Goal: Task Accomplishment & Management: Use online tool/utility

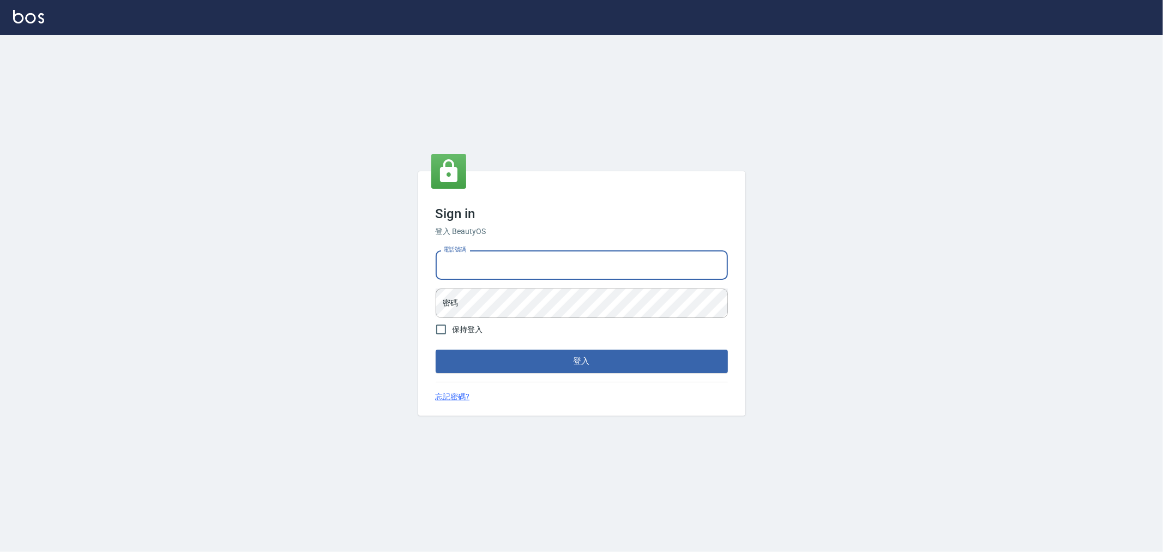
click at [497, 260] on input "電話號碼" at bounding box center [582, 264] width 292 height 29
type input "0955467459"
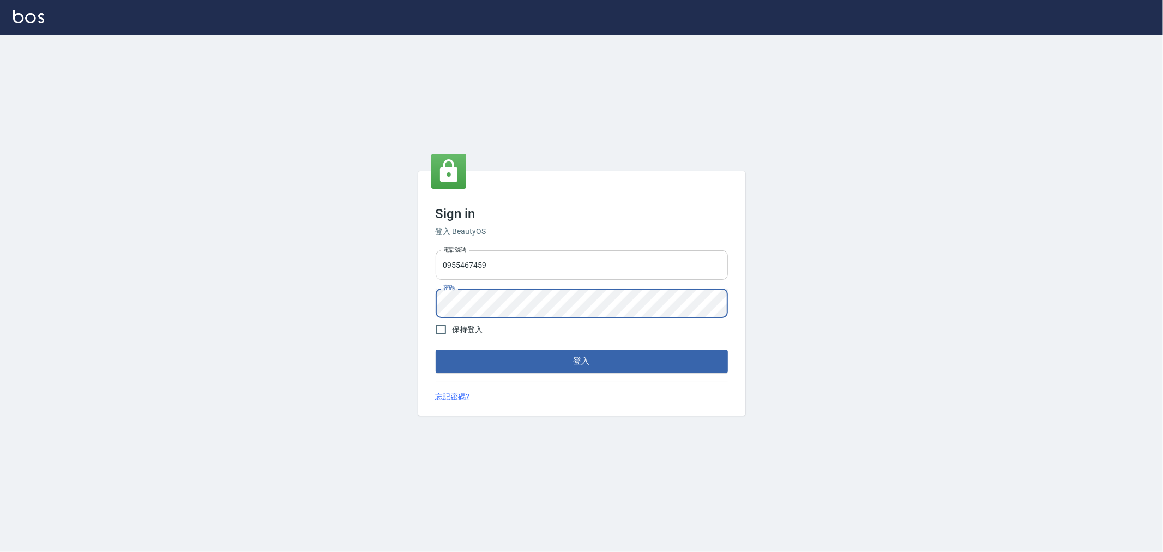
click at [436, 349] on button "登入" at bounding box center [582, 360] width 292 height 23
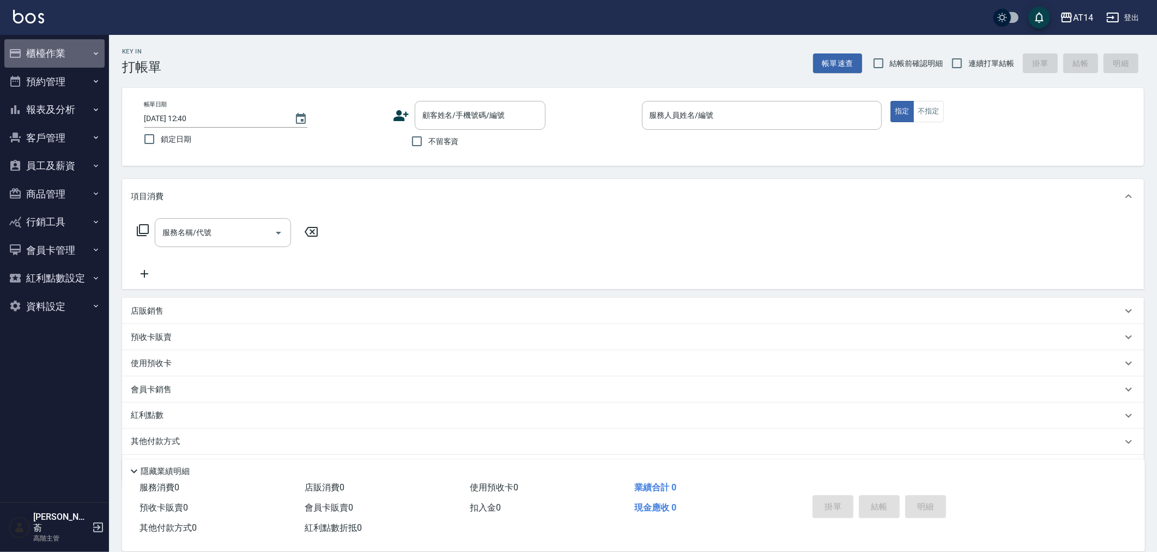
click at [45, 52] on button "櫃檯作業" at bounding box center [54, 53] width 100 height 28
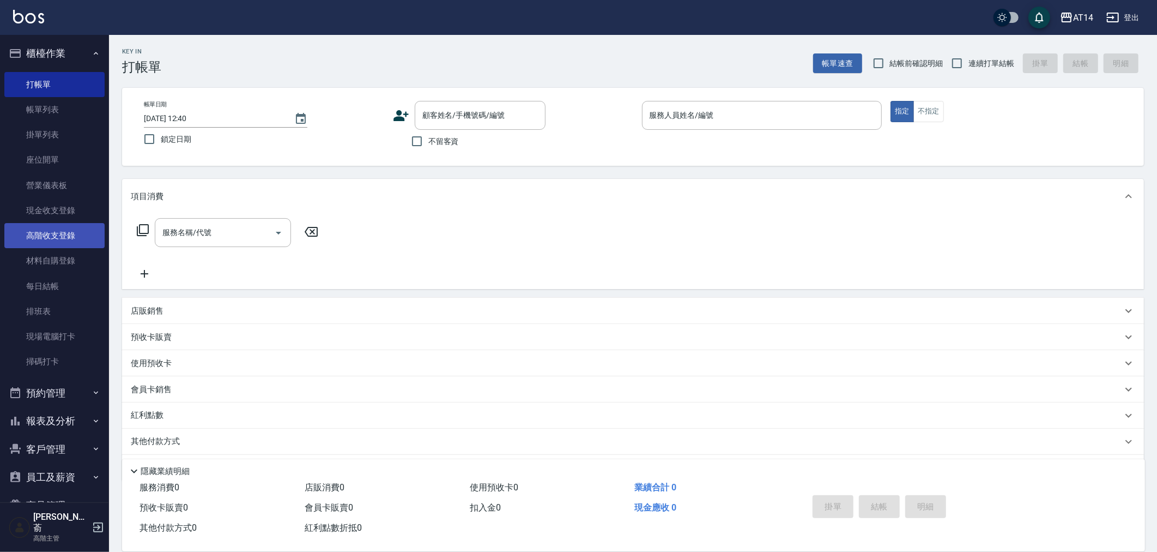
click at [60, 237] on link "高階收支登錄" at bounding box center [54, 235] width 100 height 25
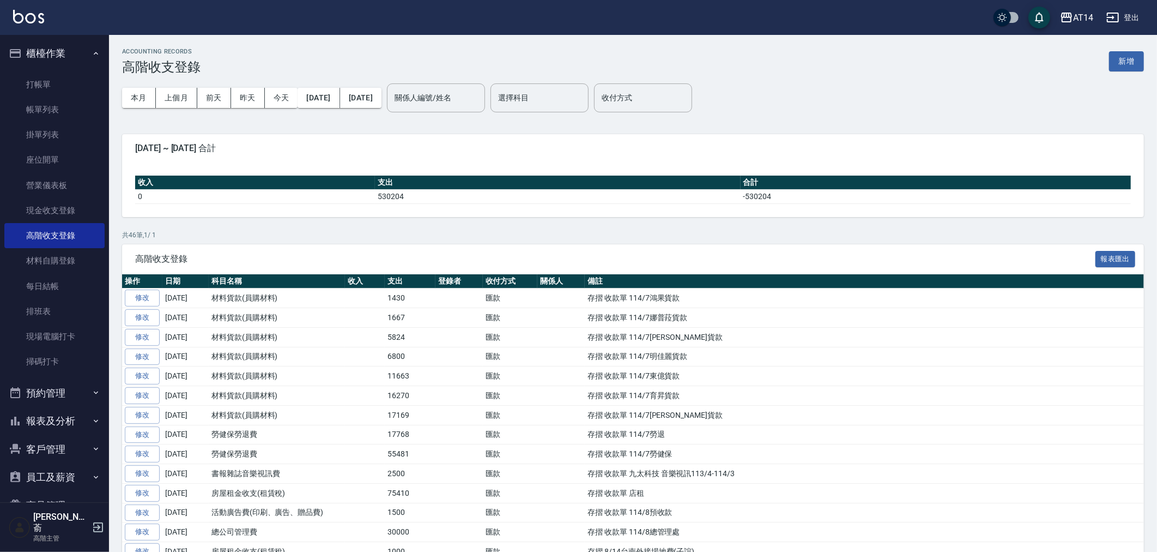
click at [1134, 60] on button "新增" at bounding box center [1126, 61] width 35 height 20
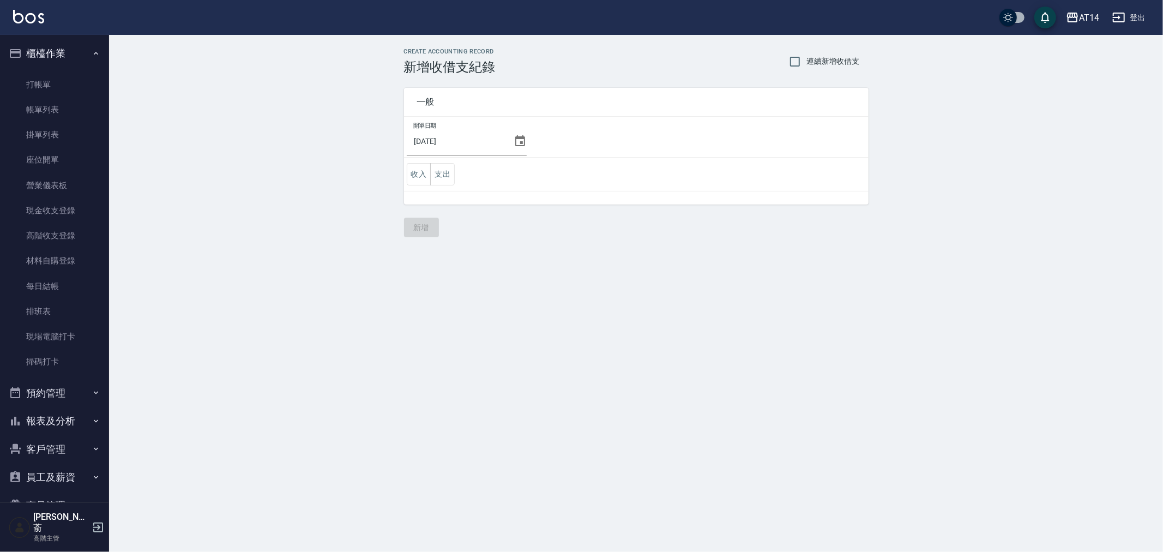
click at [516, 141] on icon at bounding box center [520, 141] width 13 height 13
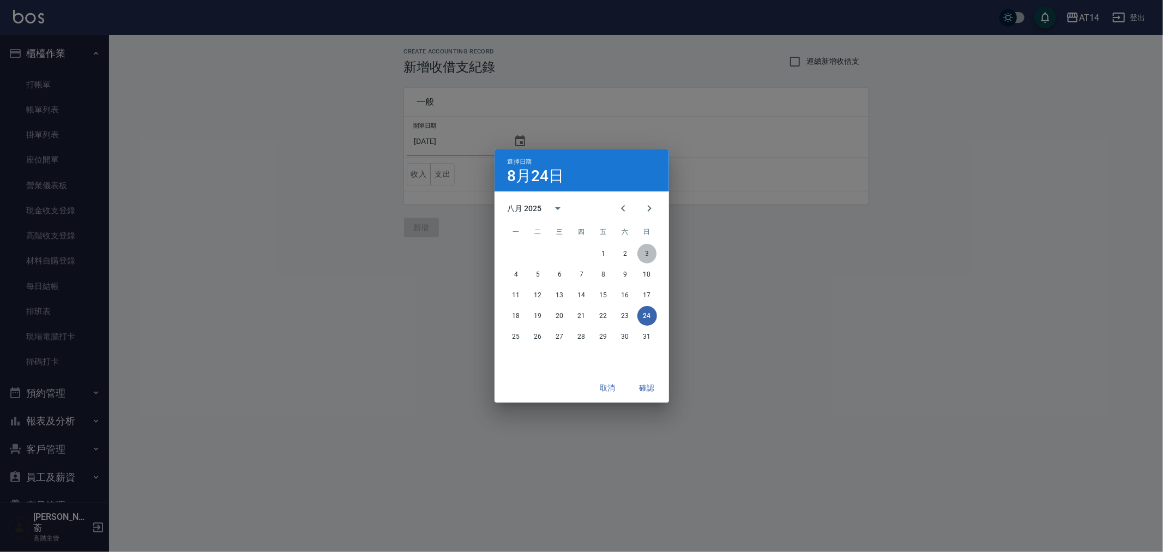
click at [645, 252] on button "3" at bounding box center [647, 254] width 20 height 20
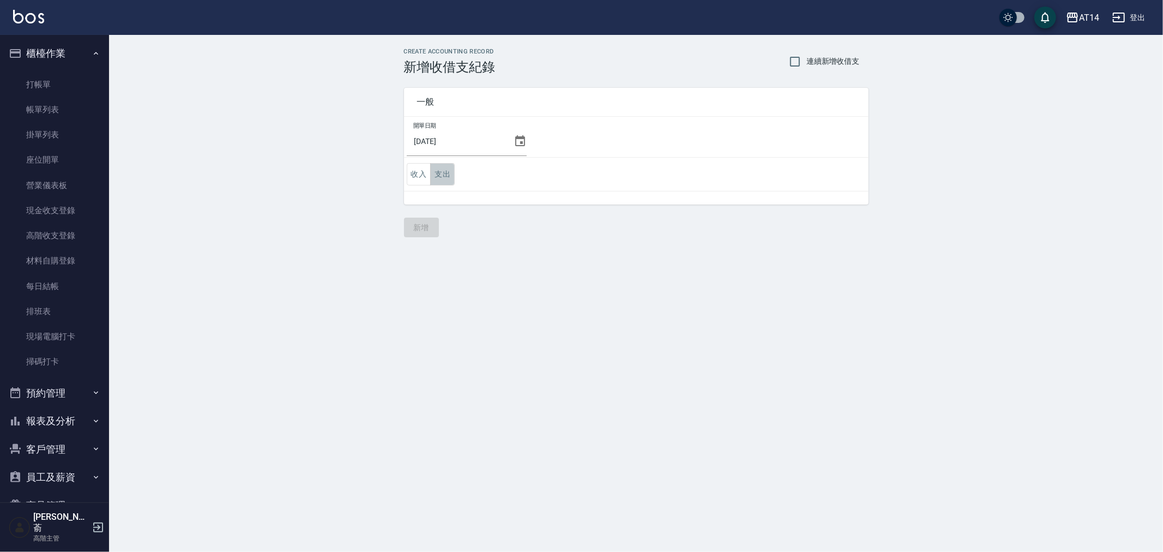
click at [443, 173] on button "支出" at bounding box center [442, 174] width 25 height 22
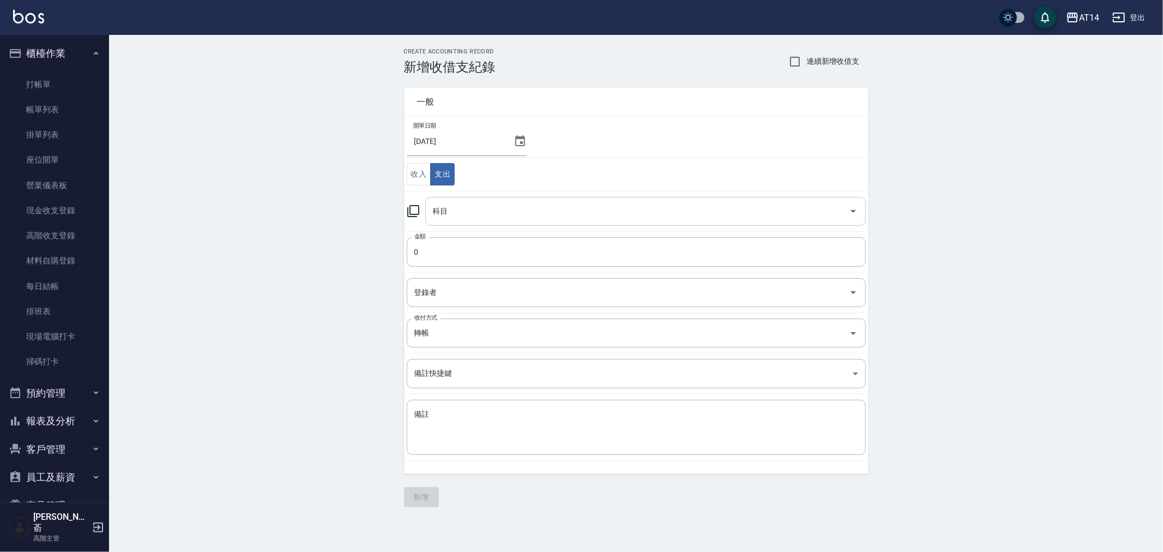
drag, startPoint x: 461, startPoint y: 208, endPoint x: 471, endPoint y: 218, distance: 14.3
click at [462, 208] on input "科目" at bounding box center [637, 211] width 414 height 19
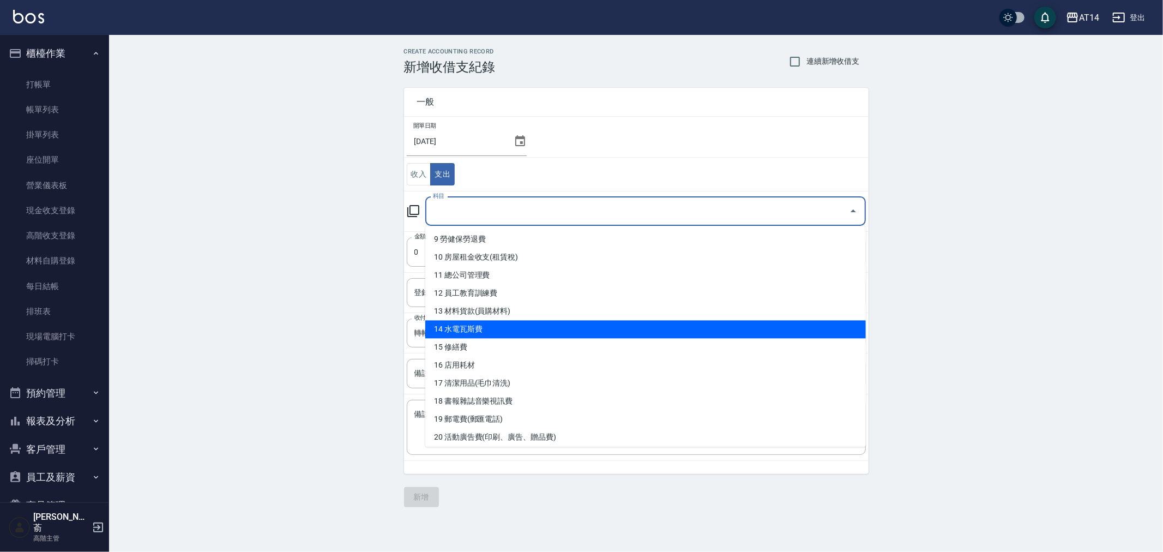
scroll to position [182, 0]
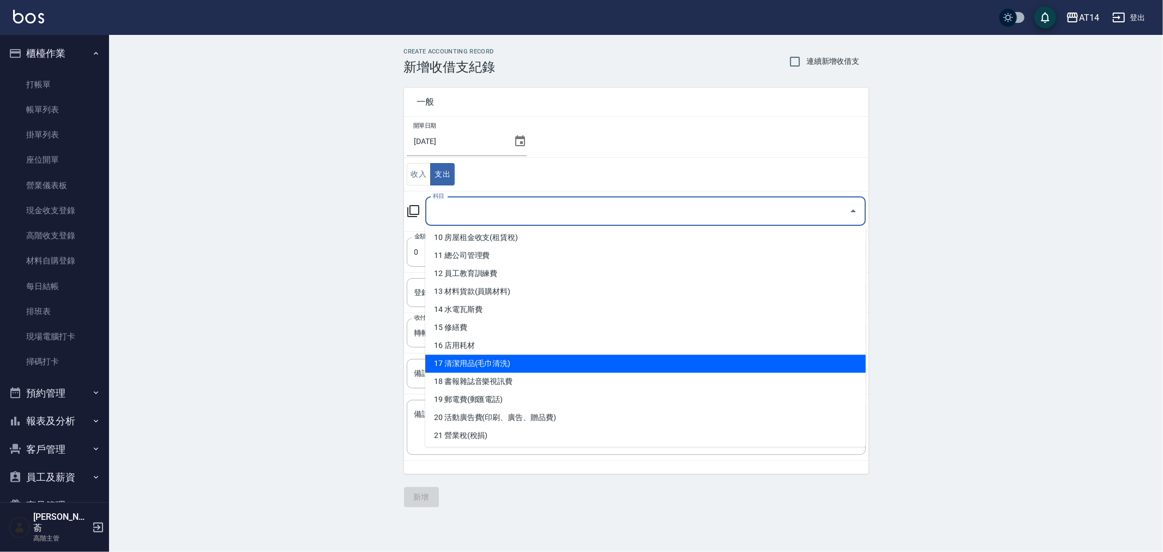
click at [581, 366] on li "17 清潔用品(毛巾清洗)" at bounding box center [645, 363] width 440 height 18
type input "17 清潔用品(毛巾清洗)"
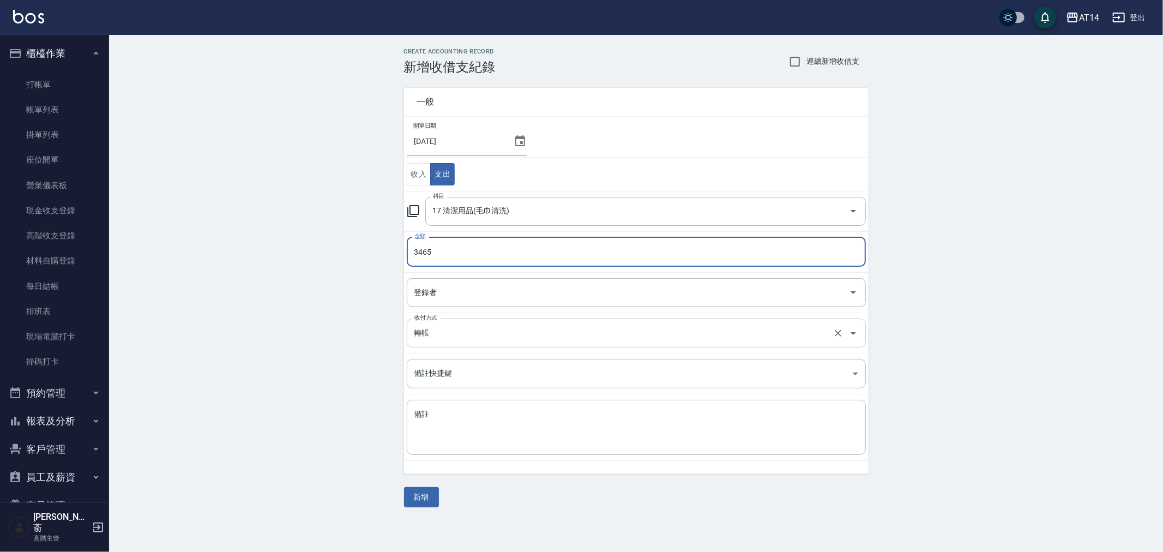
type input "3465"
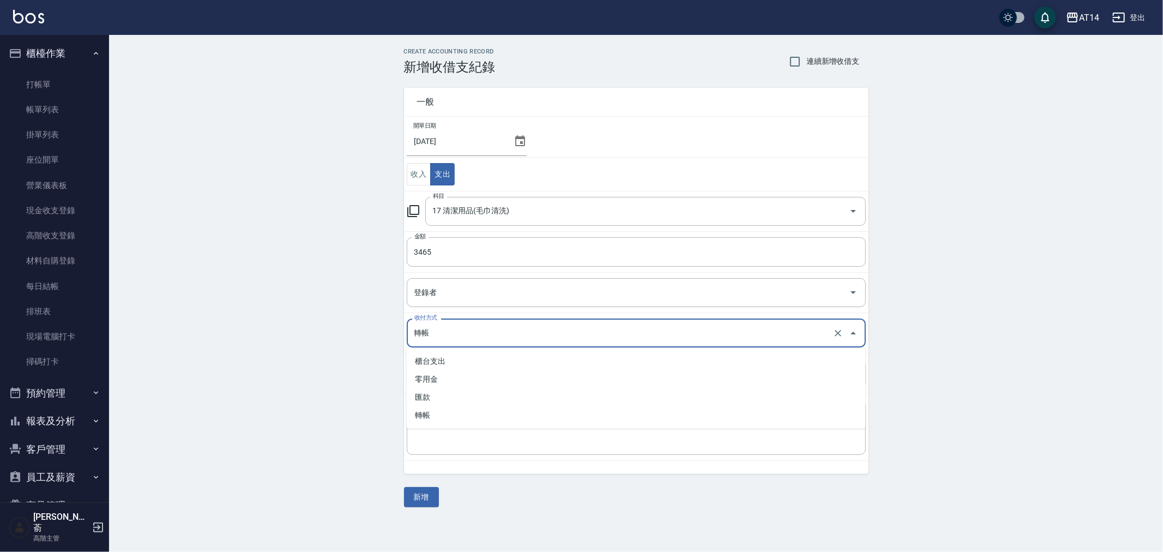
click at [480, 335] on input "轉帳" at bounding box center [621, 332] width 419 height 19
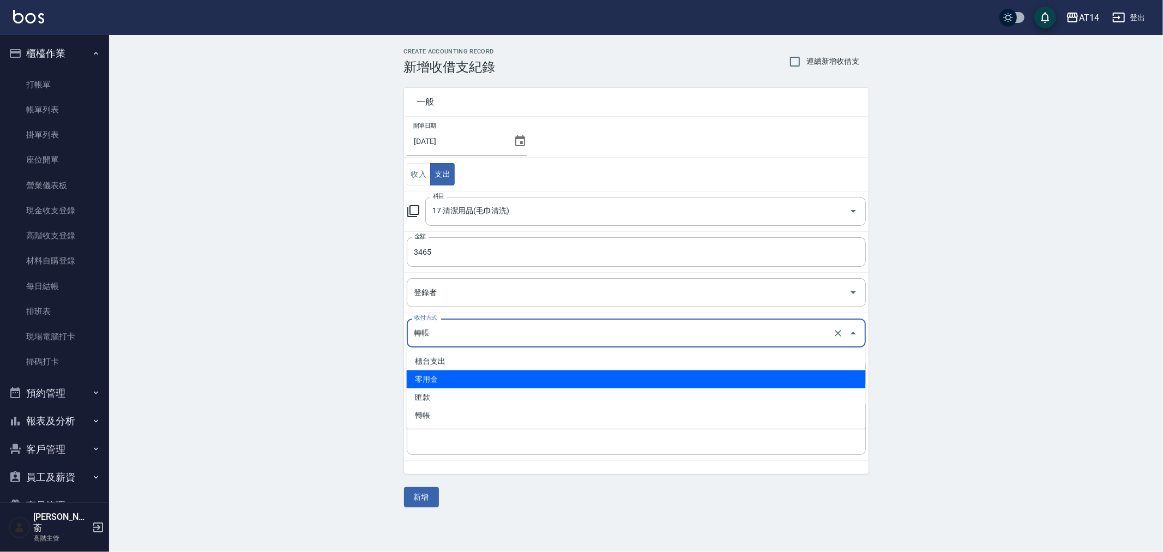
click at [484, 380] on li "零用金" at bounding box center [636, 379] width 459 height 18
type input "零用金"
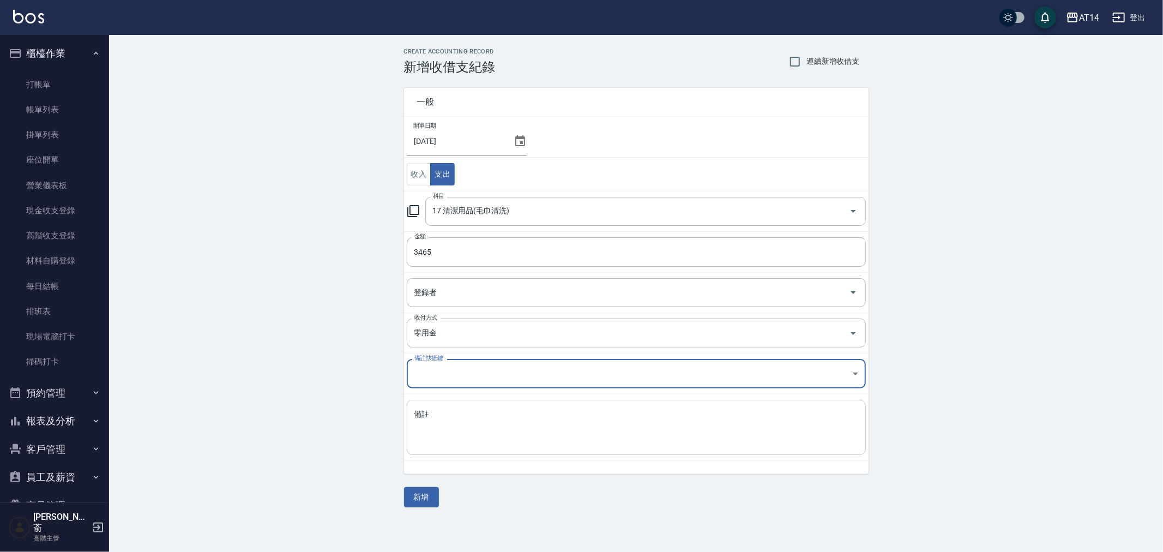
click at [480, 412] on textarea "備註" at bounding box center [636, 427] width 444 height 37
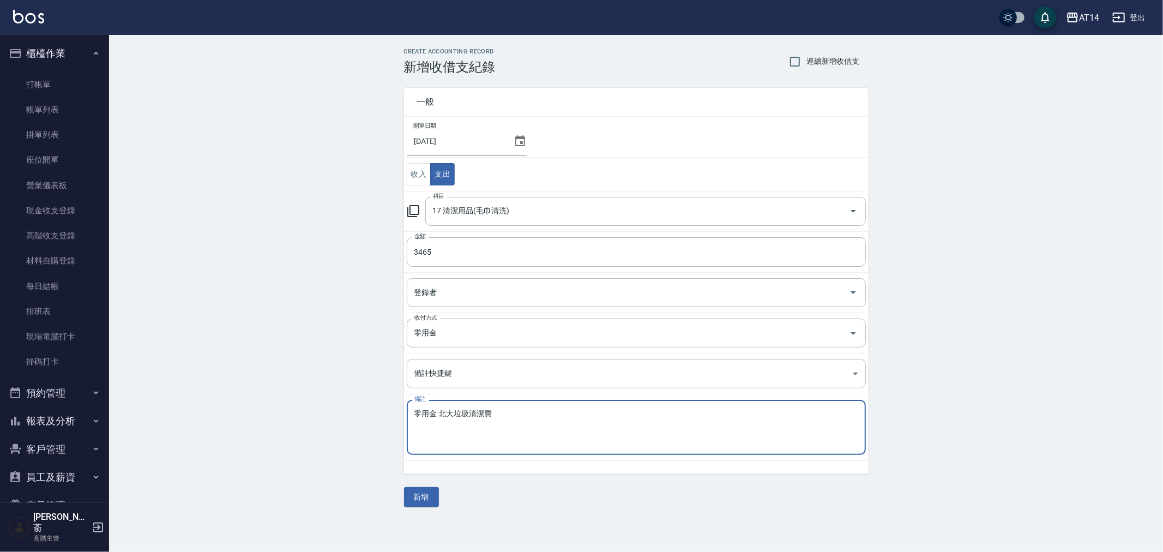
drag, startPoint x: 433, startPoint y: 414, endPoint x: 405, endPoint y: 412, distance: 29.0
click at [405, 412] on td "備註 零用金 北大垃圾清潔費 x 備註" at bounding box center [636, 427] width 464 height 67
type textarea "零用金 北大垃圾清潔費"
click at [428, 492] on button "新增" at bounding box center [421, 497] width 35 height 20
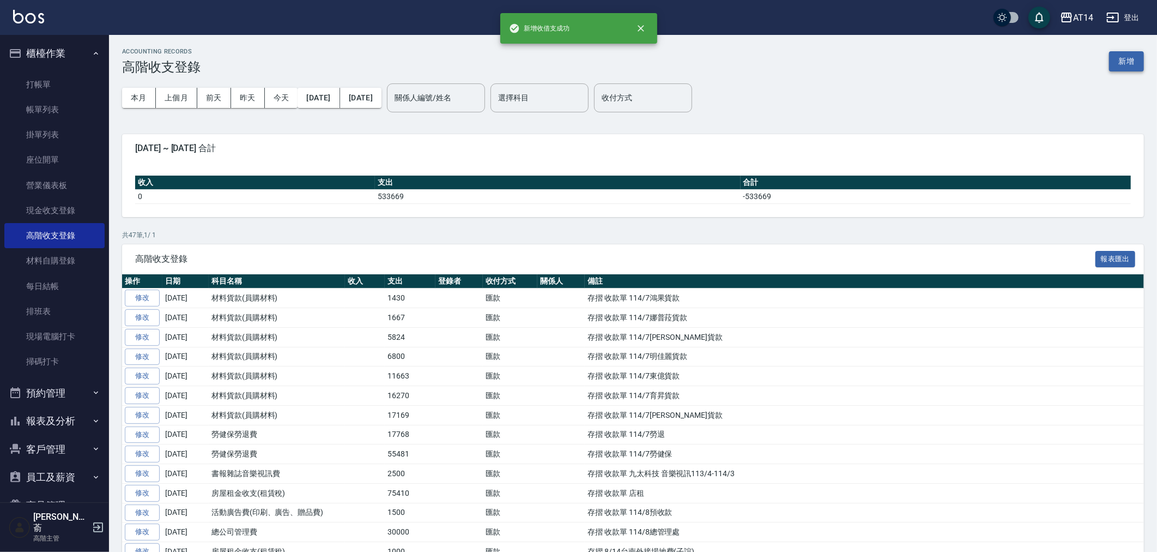
click at [1123, 60] on button "新增" at bounding box center [1126, 61] width 35 height 20
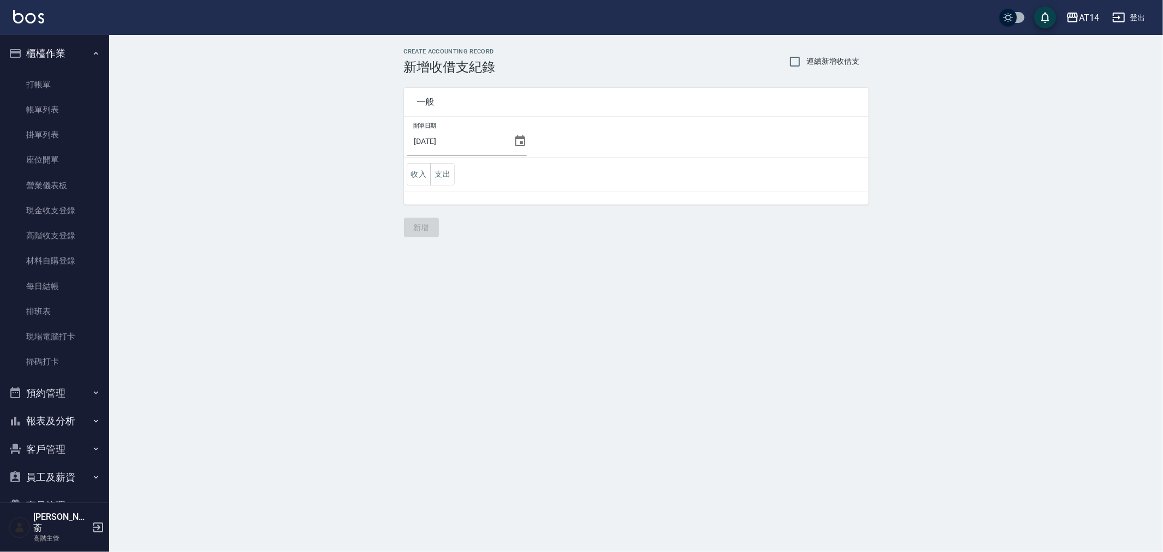
click at [514, 141] on icon at bounding box center [520, 141] width 13 height 13
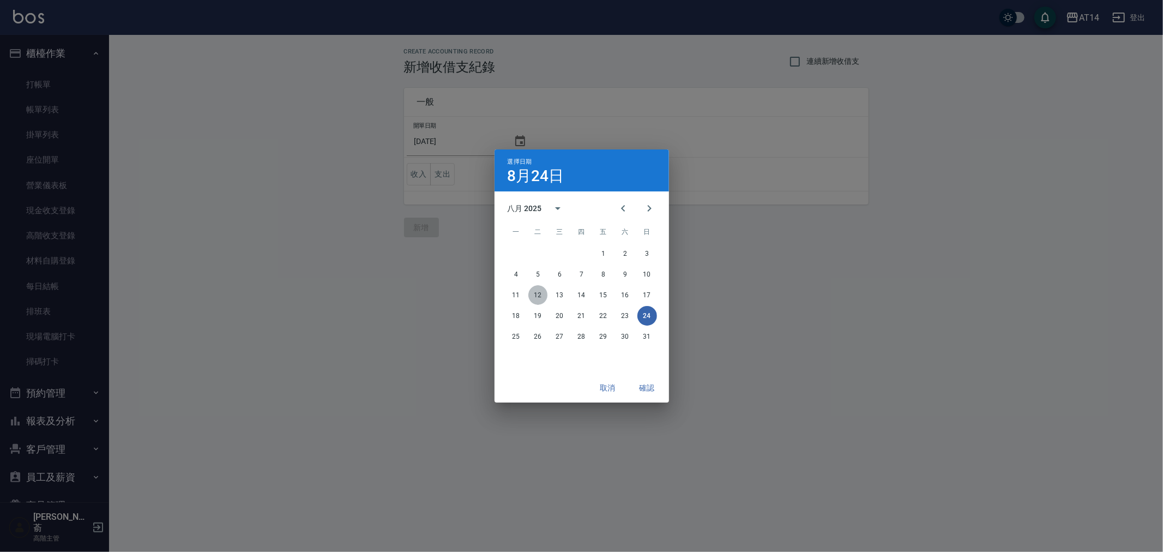
click at [532, 293] on button "12" at bounding box center [538, 295] width 20 height 20
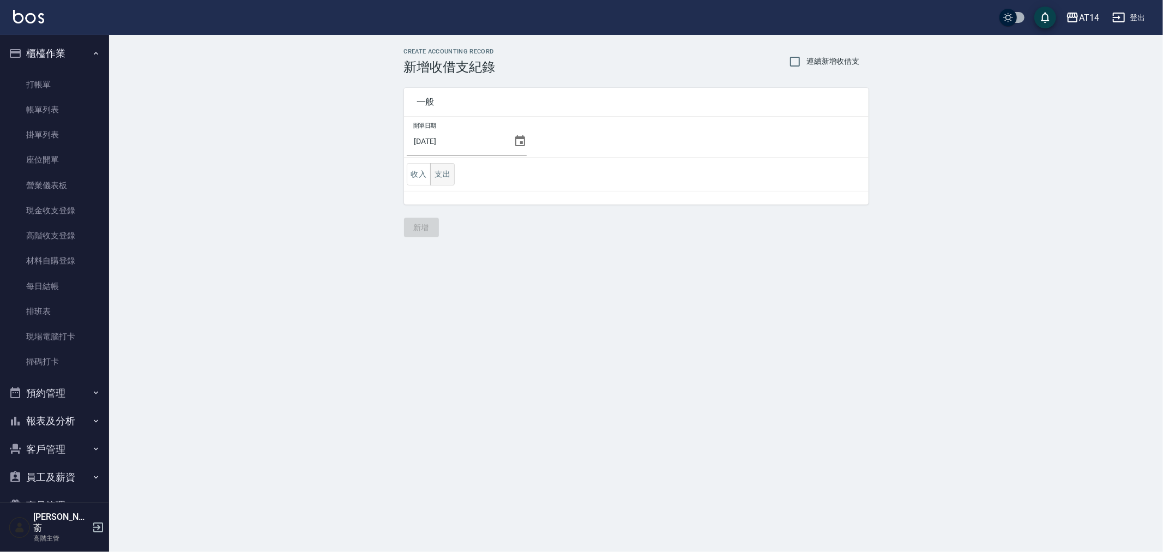
click at [437, 171] on button "支出" at bounding box center [442, 174] width 25 height 22
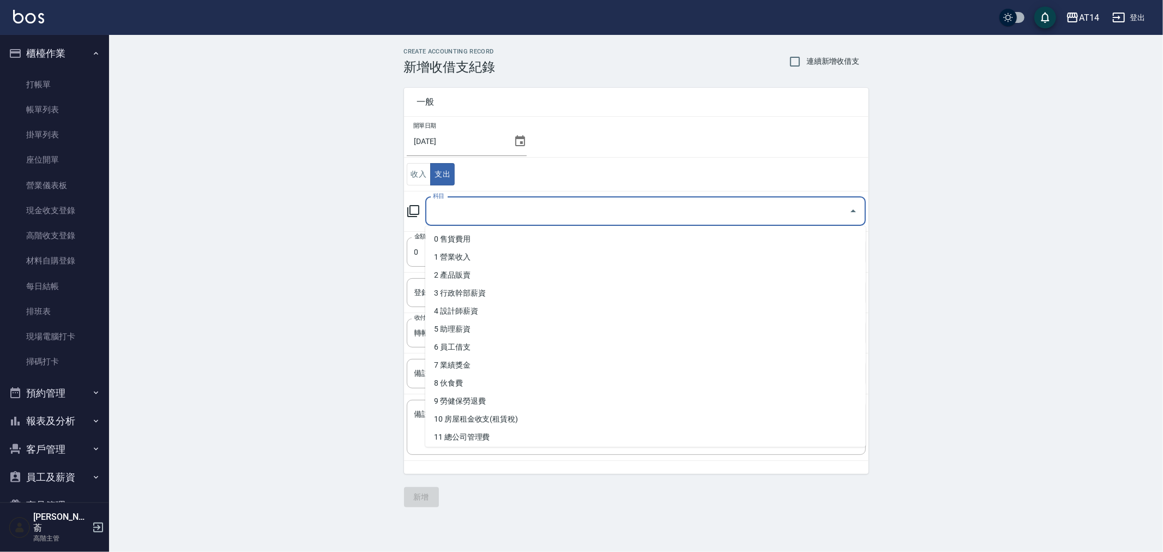
click at [488, 216] on input "科目" at bounding box center [637, 211] width 414 height 19
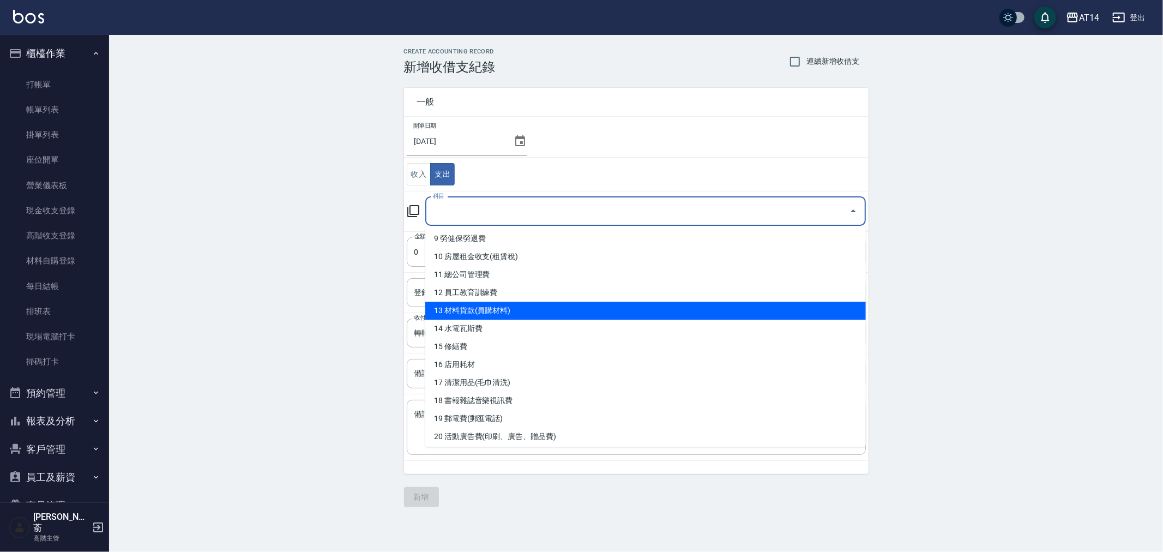
scroll to position [242, 0]
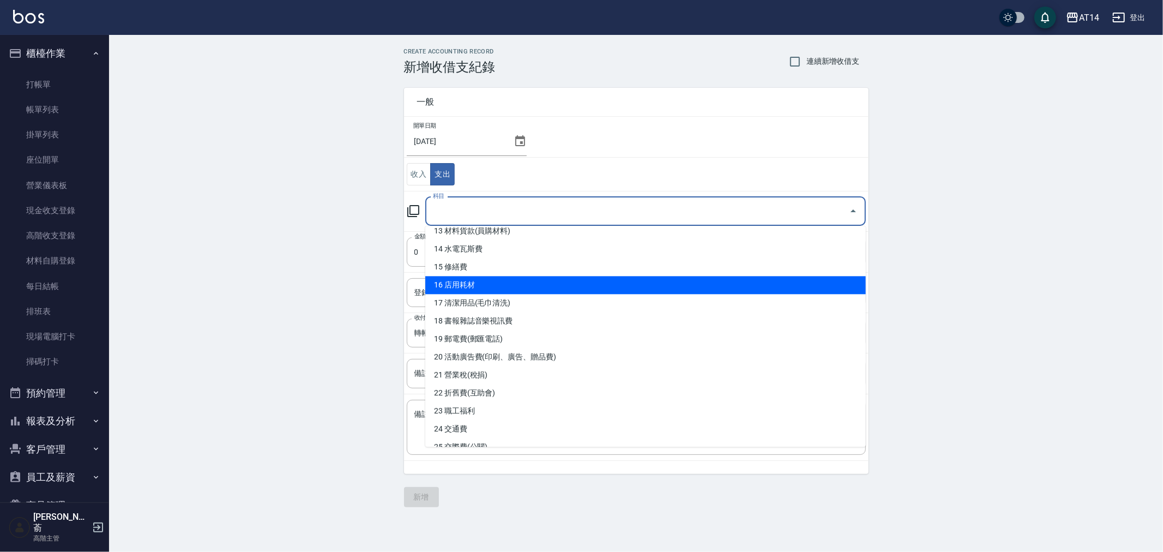
click at [565, 288] on li "16 店用耗材" at bounding box center [645, 285] width 440 height 18
type input "16 店用耗材"
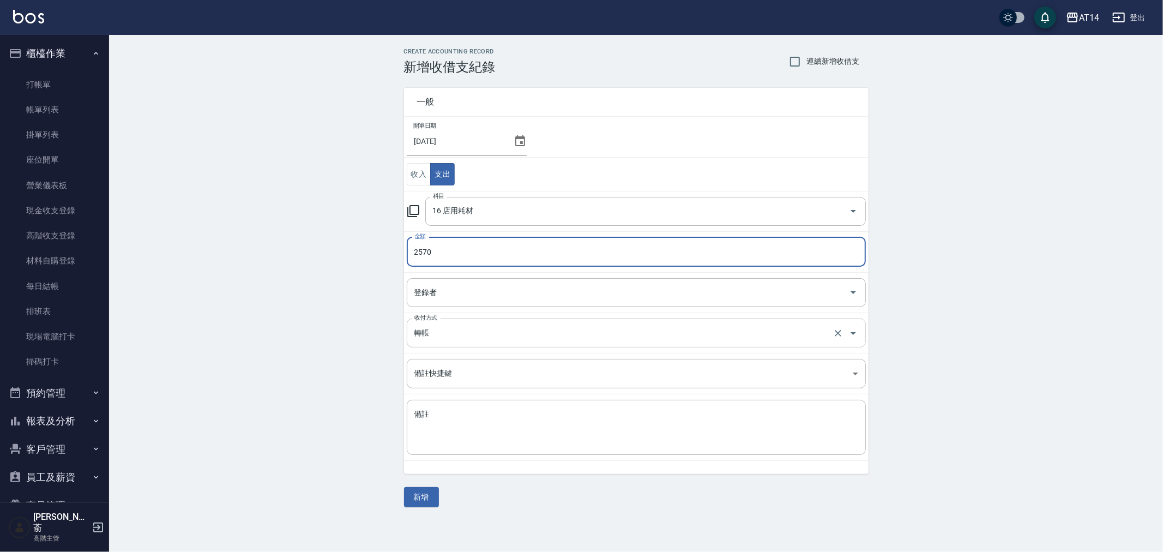
type input "2570"
click at [536, 335] on input "轉帳" at bounding box center [621, 332] width 419 height 19
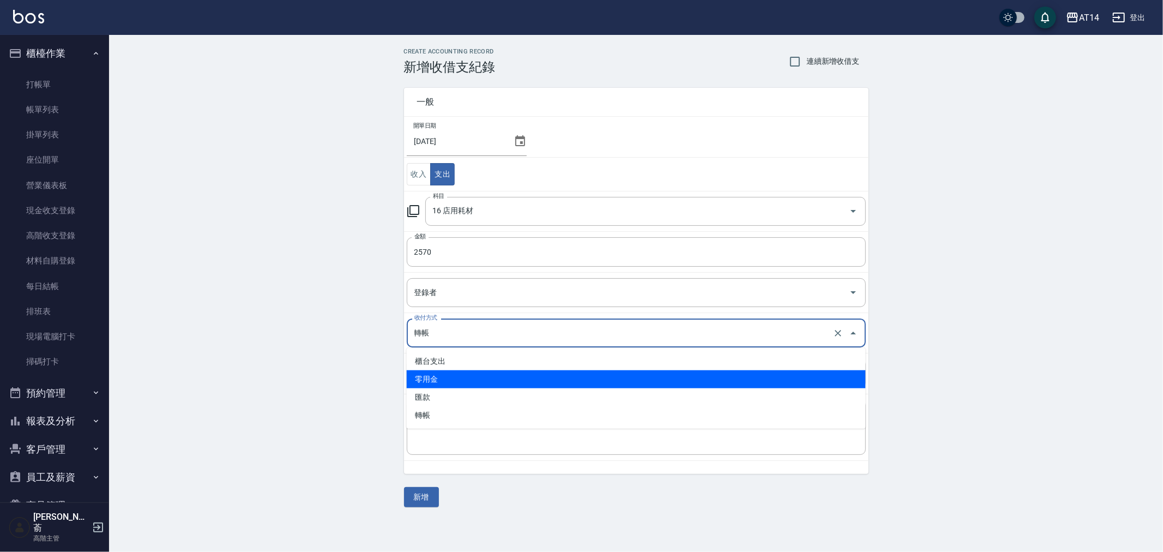
click at [522, 381] on li "零用金" at bounding box center [636, 379] width 459 height 18
type input "零用金"
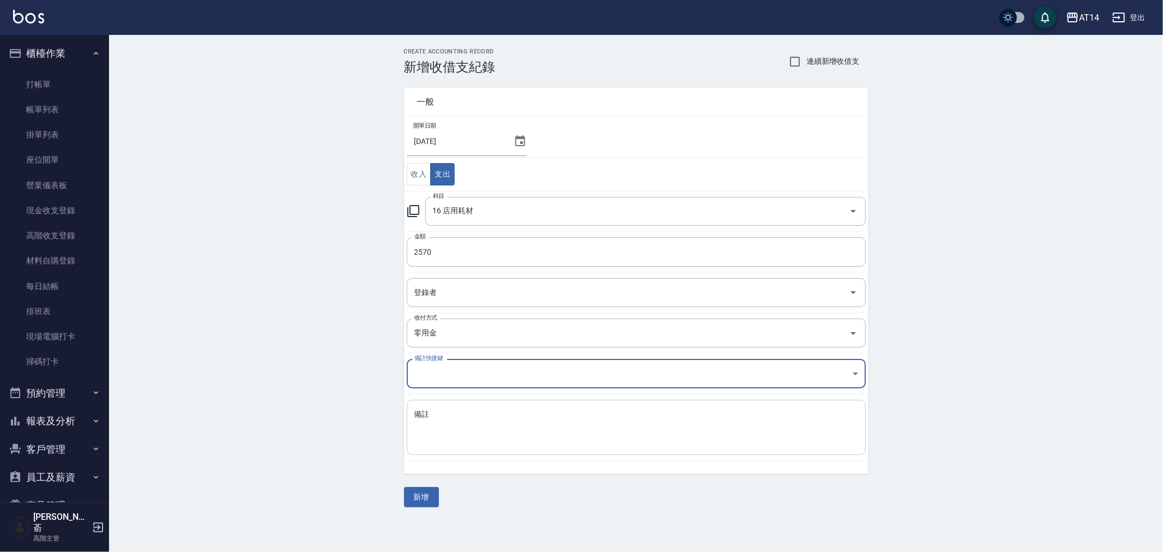
click at [502, 420] on textarea "備註" at bounding box center [636, 427] width 444 height 37
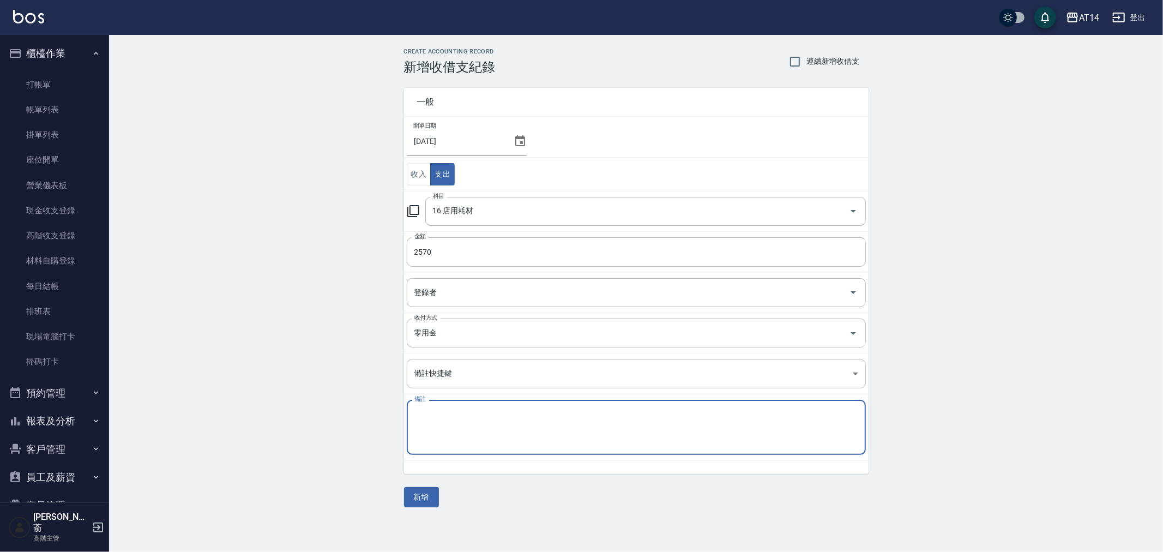
paste textarea "零用金"
type textarea "零用金 高典行"
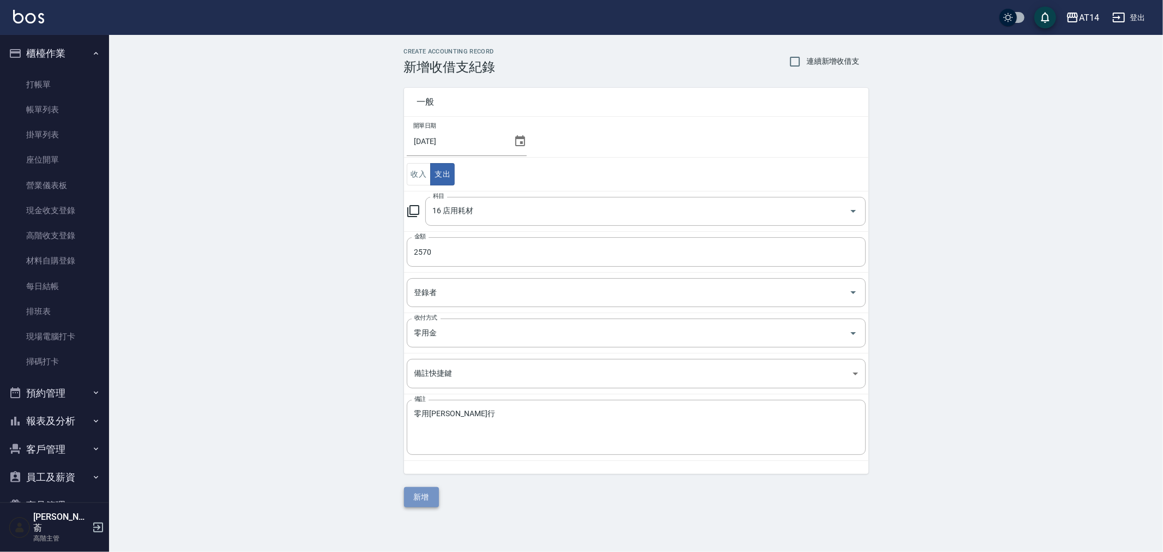
click at [423, 498] on button "新增" at bounding box center [421, 497] width 35 height 20
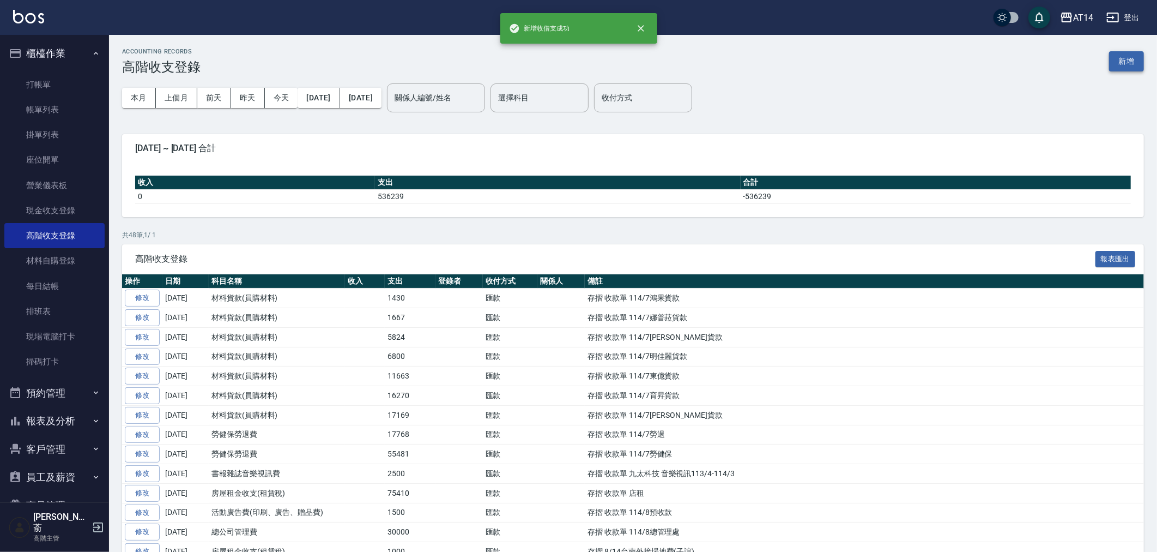
click at [1127, 61] on button "新增" at bounding box center [1126, 61] width 35 height 20
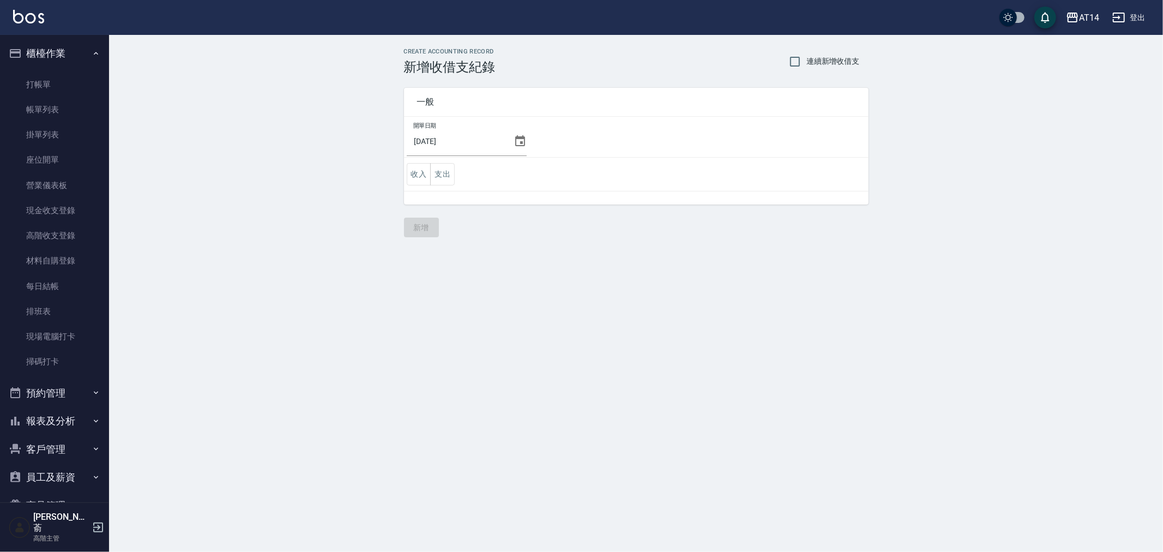
click at [516, 134] on div "2025/08/24" at bounding box center [467, 140] width 120 height 29
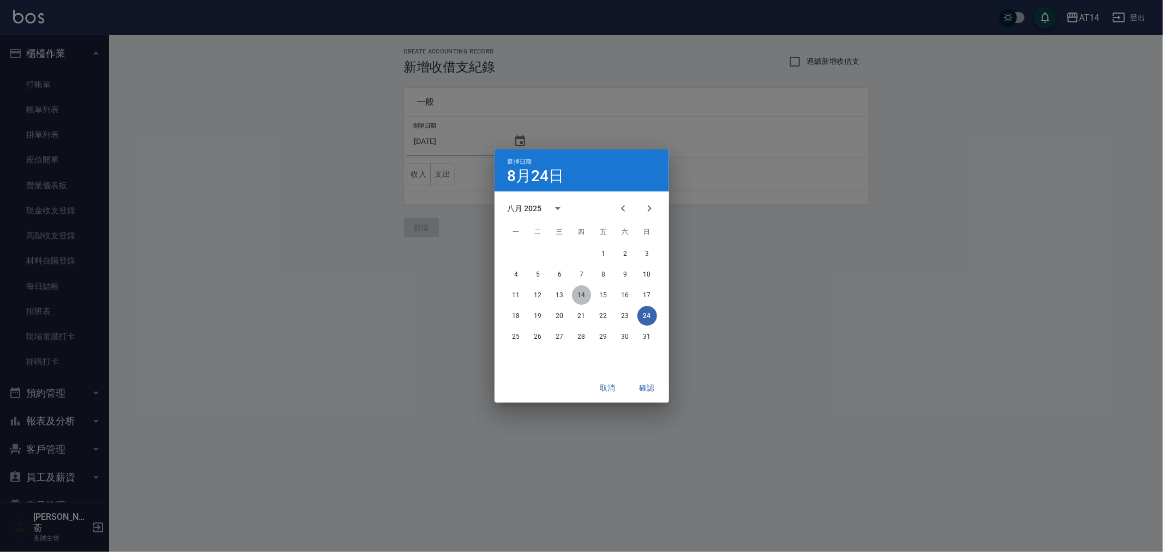
click at [580, 292] on button "14" at bounding box center [582, 295] width 20 height 20
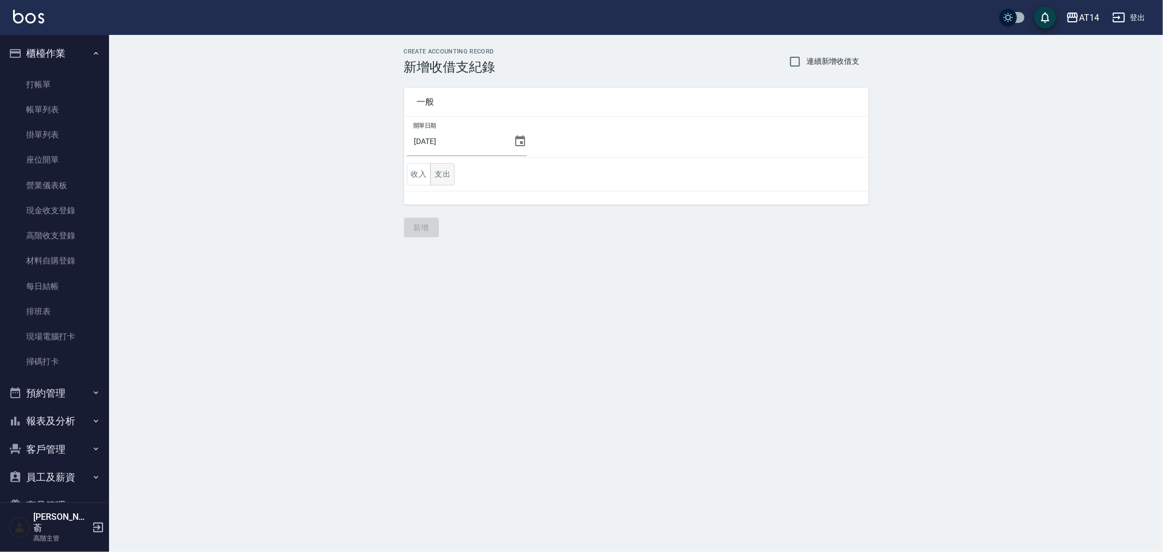
click at [446, 173] on button "支出" at bounding box center [442, 174] width 25 height 22
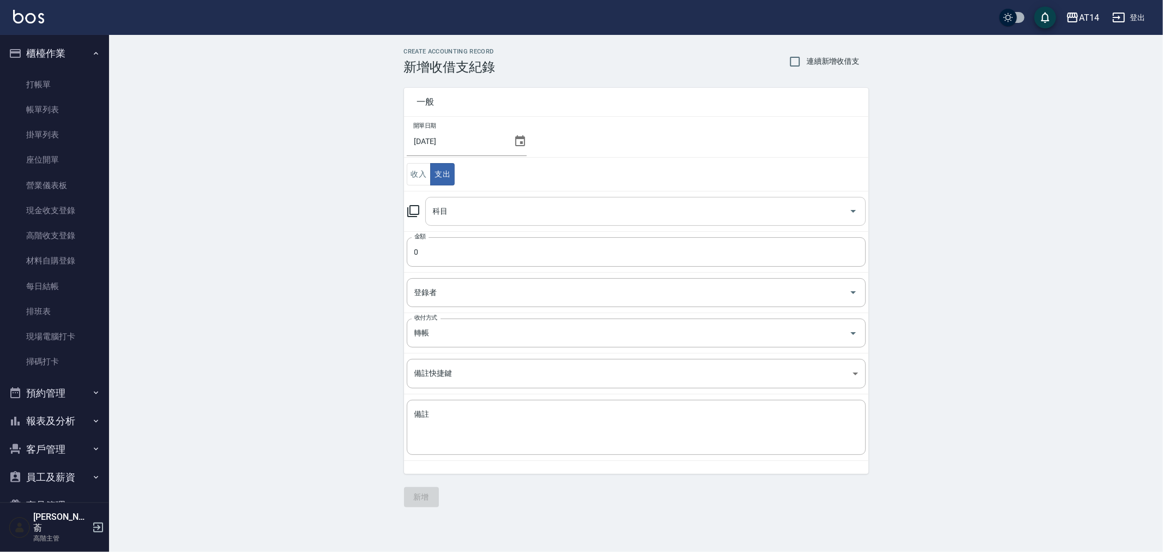
drag, startPoint x: 473, startPoint y: 214, endPoint x: 478, endPoint y: 221, distance: 8.3
click at [473, 214] on input "科目" at bounding box center [637, 211] width 414 height 19
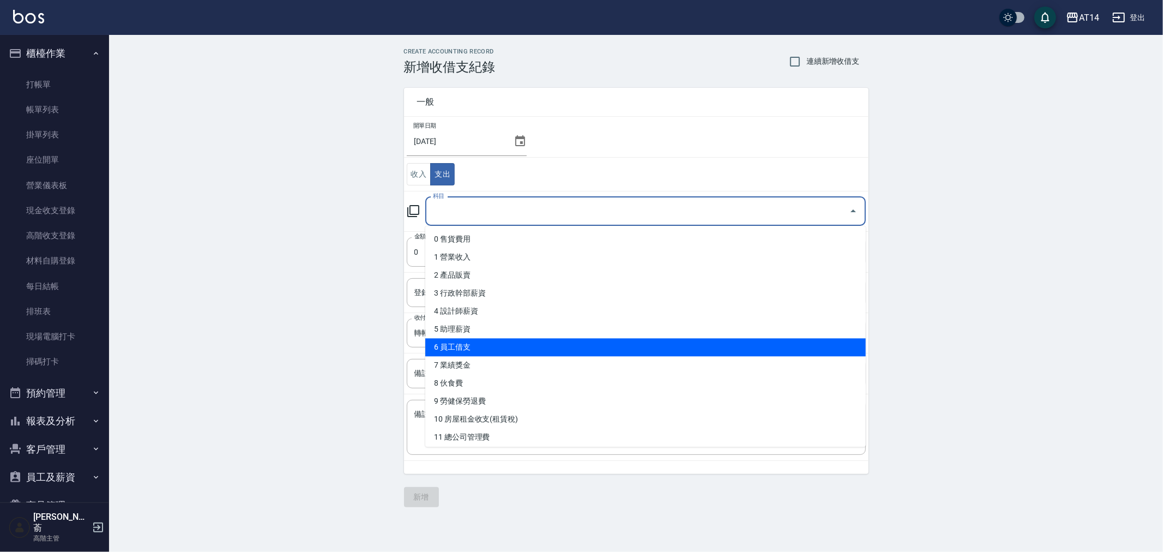
scroll to position [121, 0]
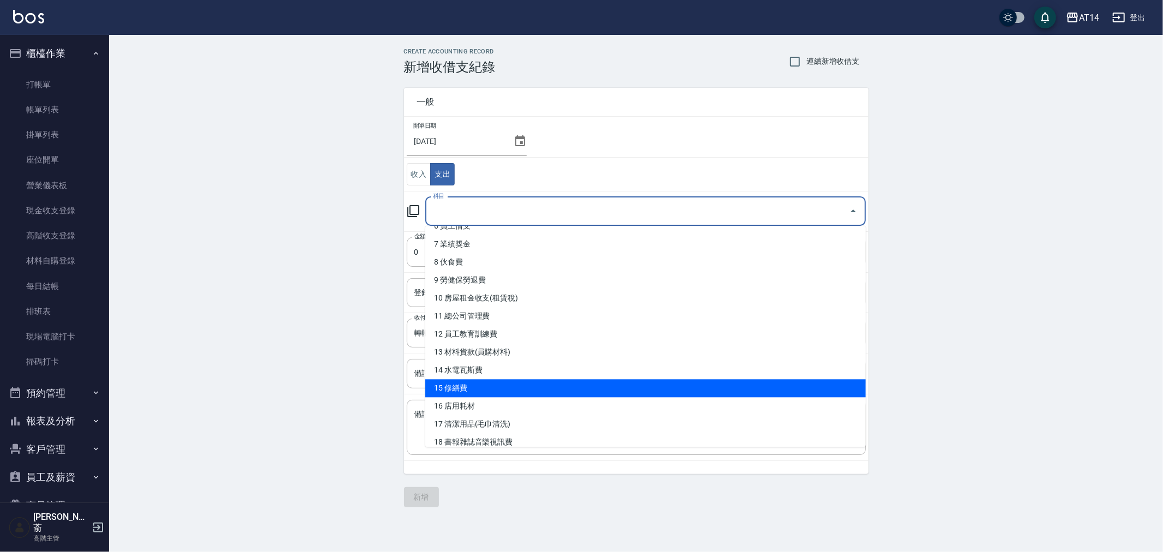
click at [513, 386] on li "15 修繕費" at bounding box center [645, 388] width 440 height 18
type input "15 修繕費"
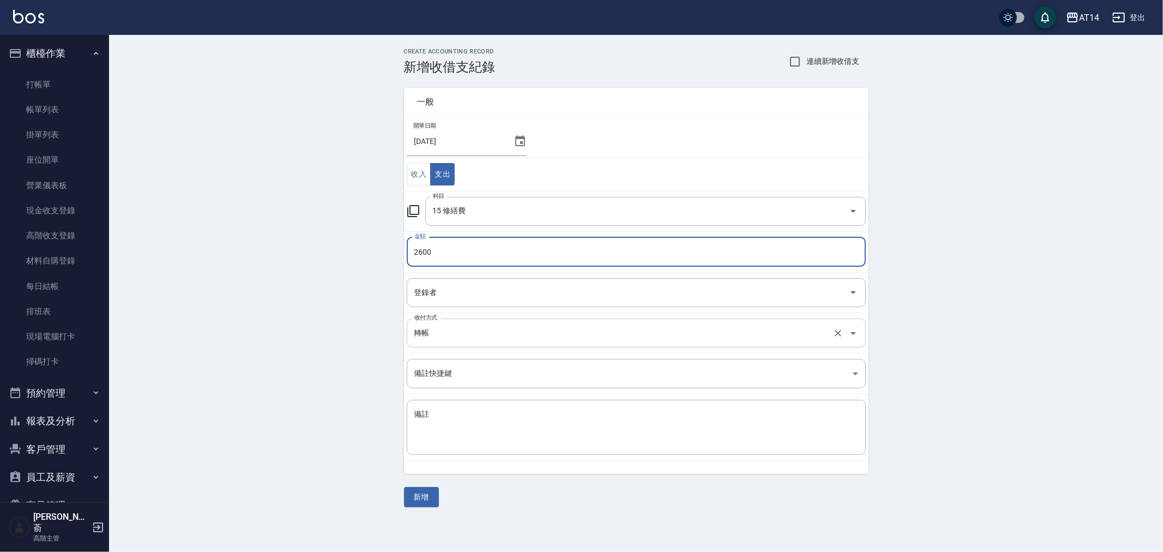
type input "2600"
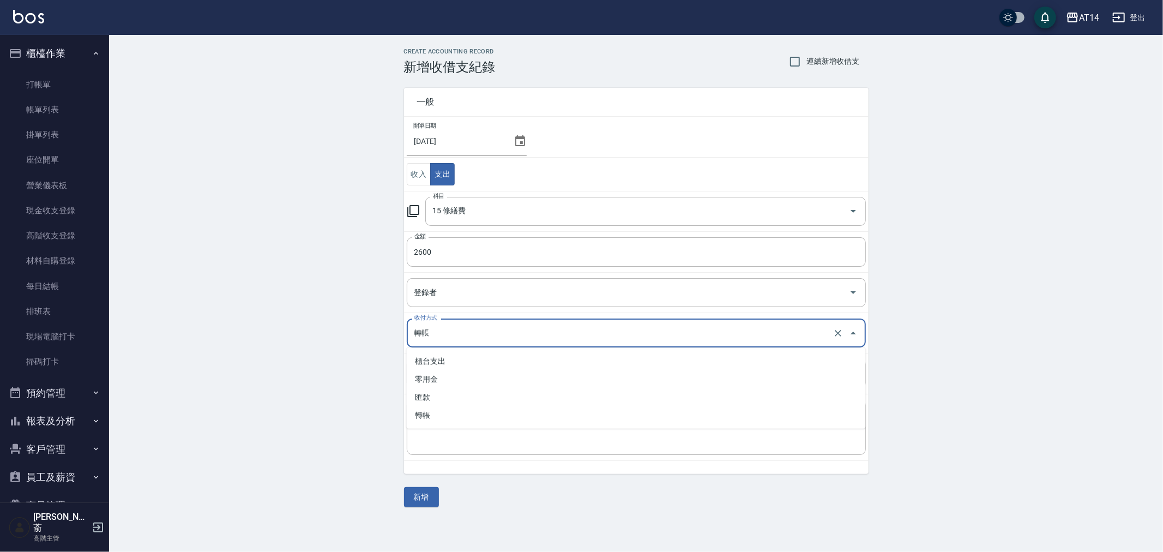
click at [476, 335] on input "轉帳" at bounding box center [621, 332] width 419 height 19
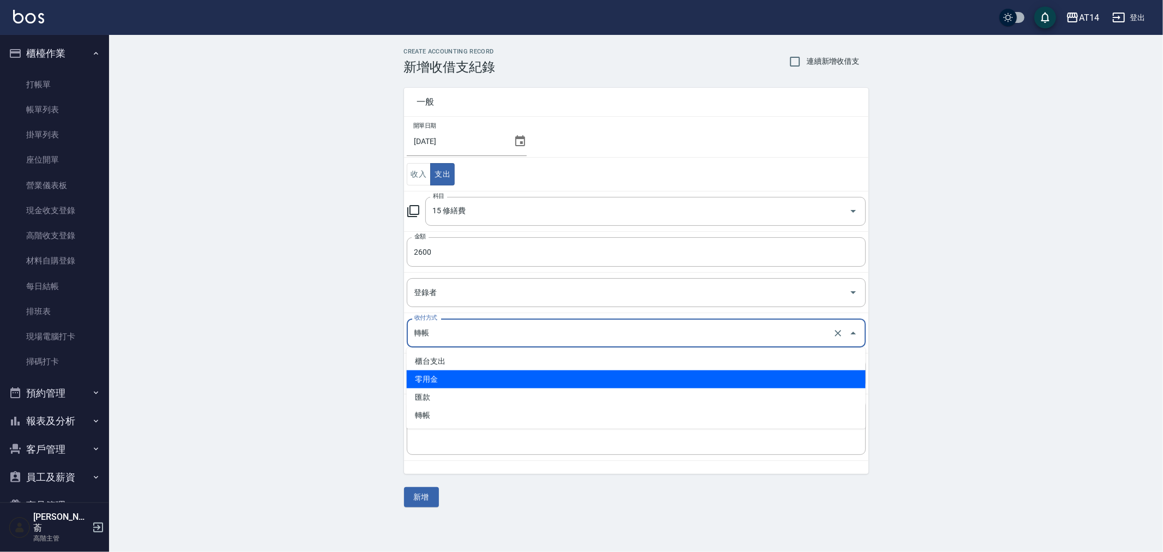
click at [472, 379] on li "零用金" at bounding box center [636, 379] width 459 height 18
type input "零用金"
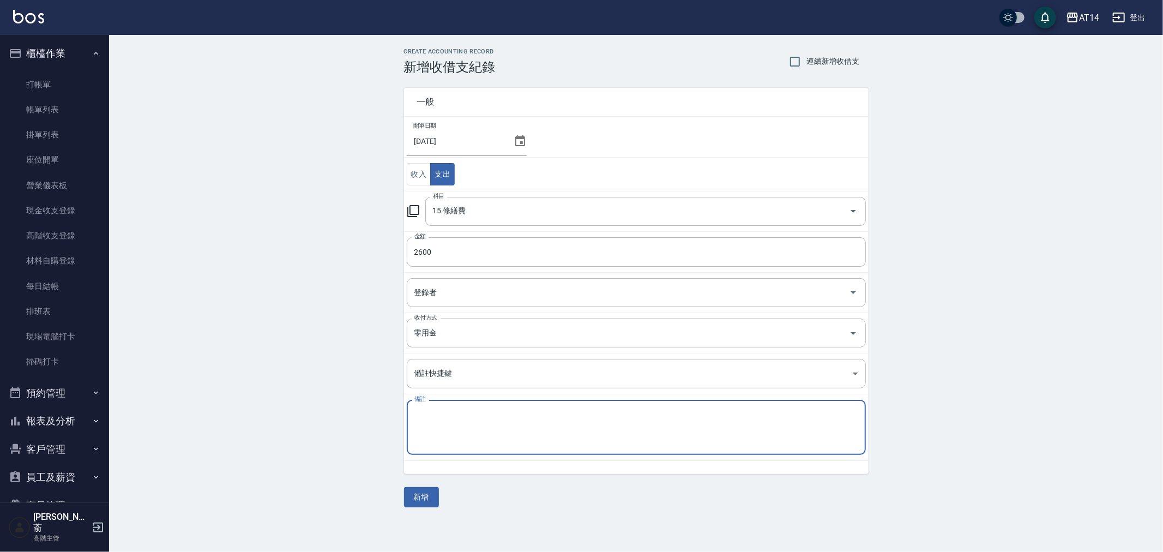
paste textarea "零用金"
type textarea "零用金 沖水台水龍頭"
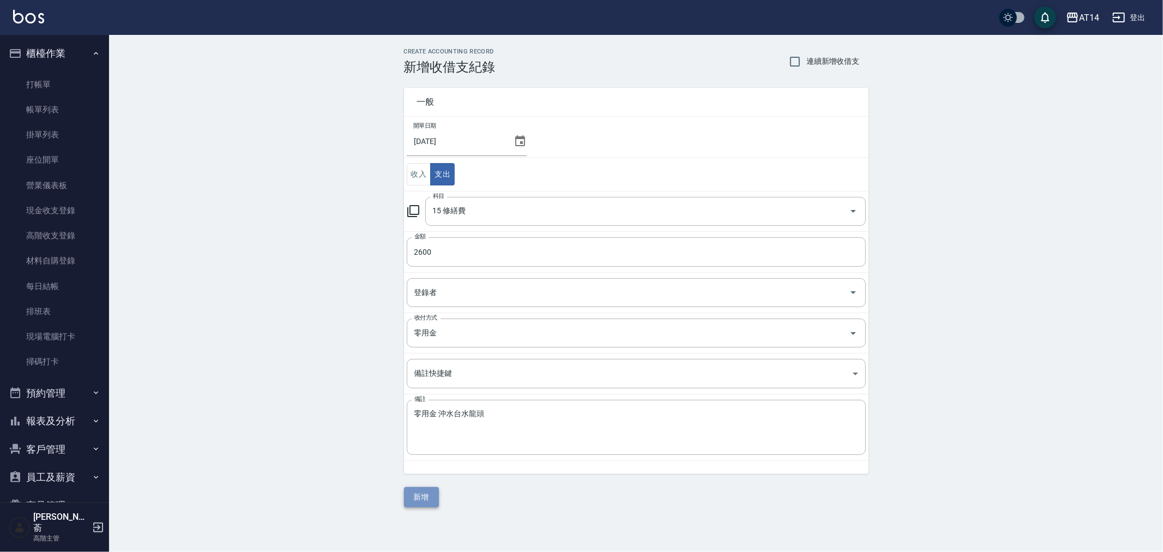
click at [425, 494] on button "新增" at bounding box center [421, 497] width 35 height 20
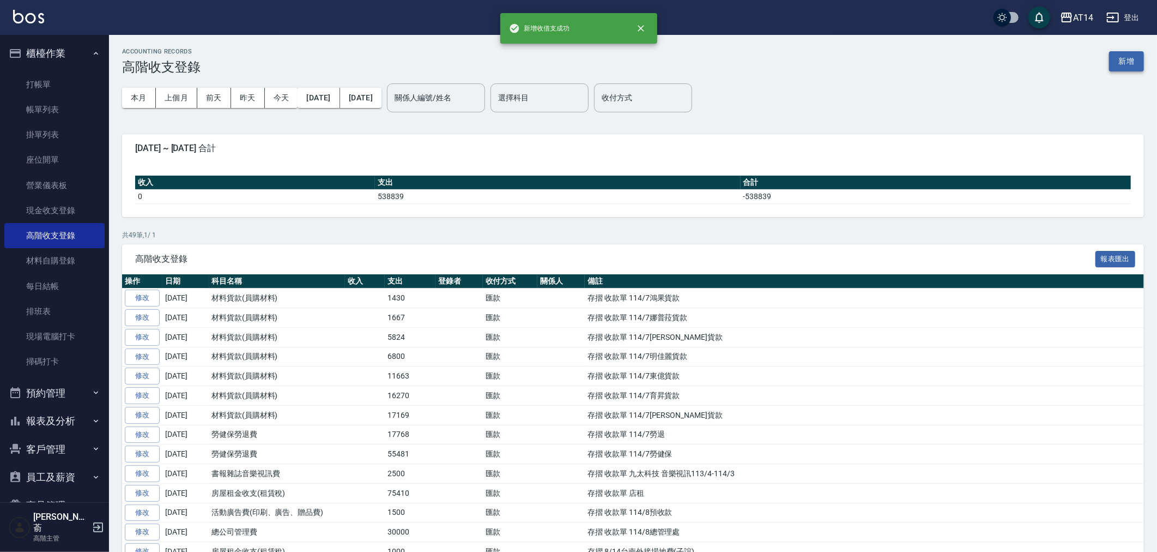
click at [1132, 63] on button "新增" at bounding box center [1126, 61] width 35 height 20
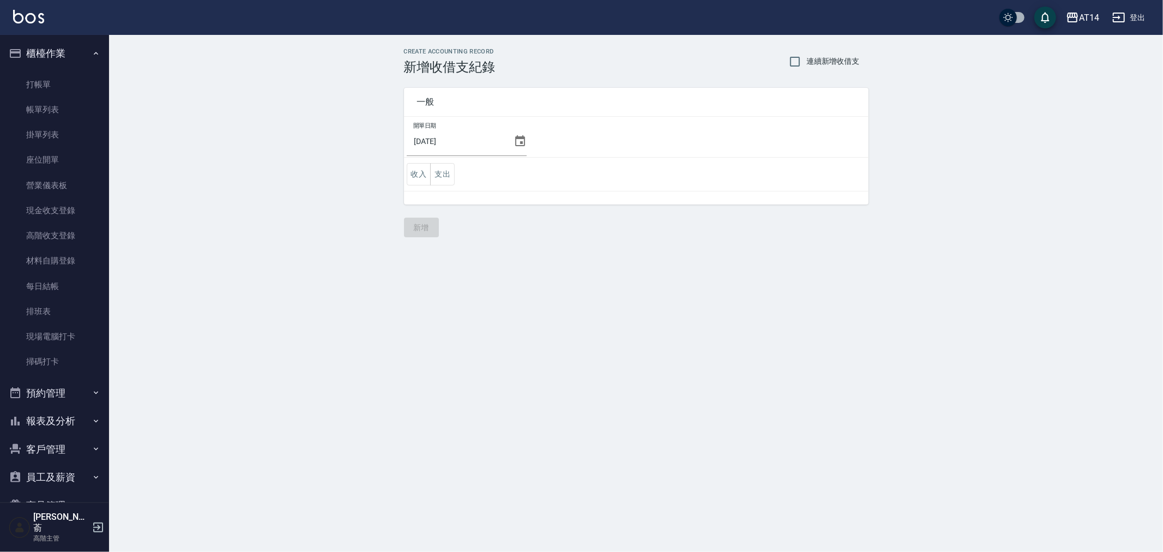
click at [515, 143] on icon at bounding box center [520, 141] width 13 height 13
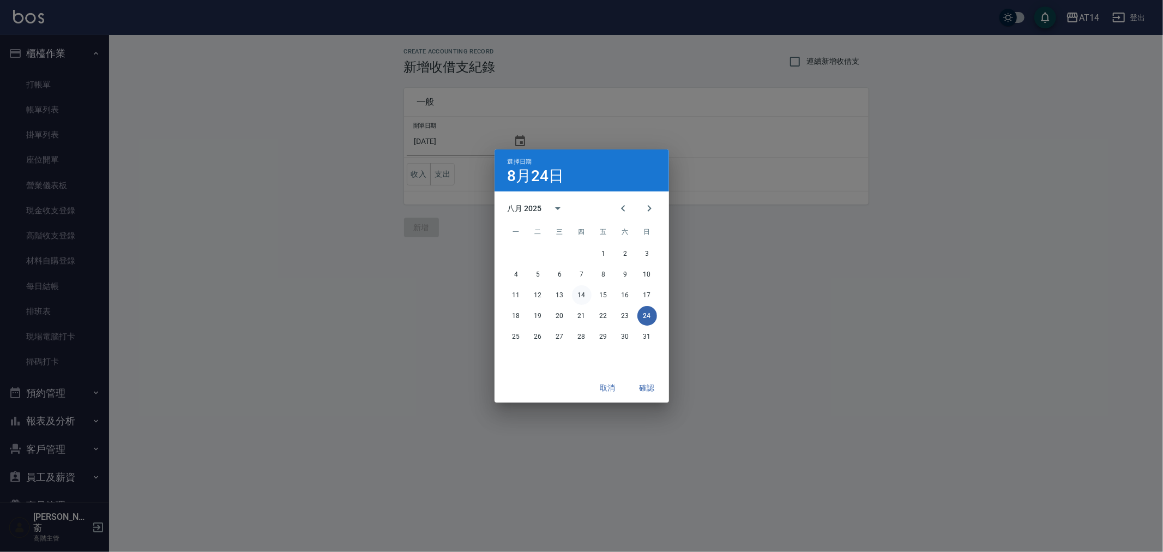
click at [587, 291] on button "14" at bounding box center [582, 295] width 20 height 20
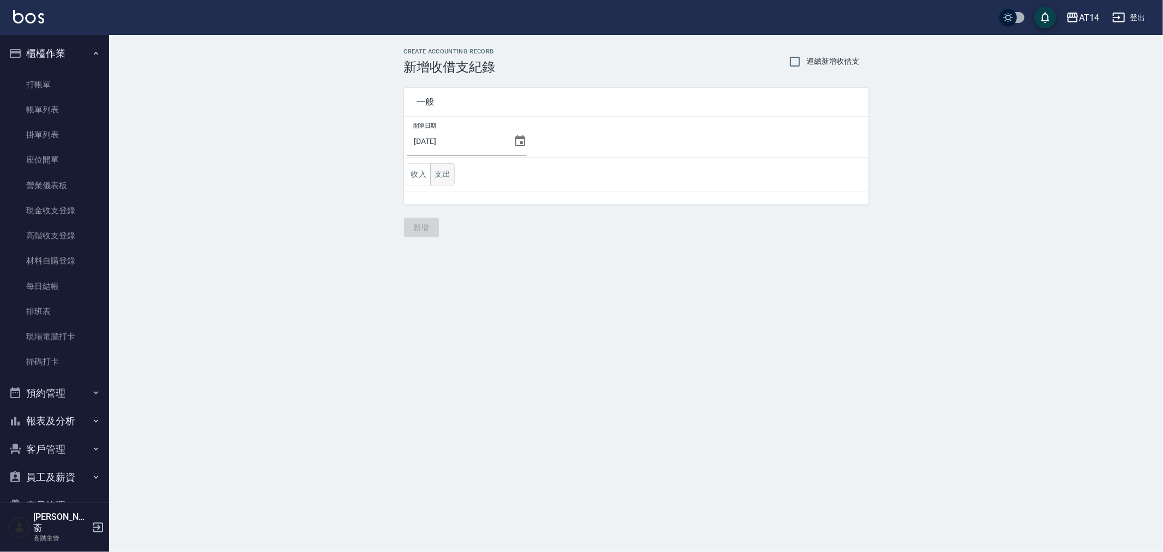
click at [440, 170] on button "支出" at bounding box center [442, 174] width 25 height 22
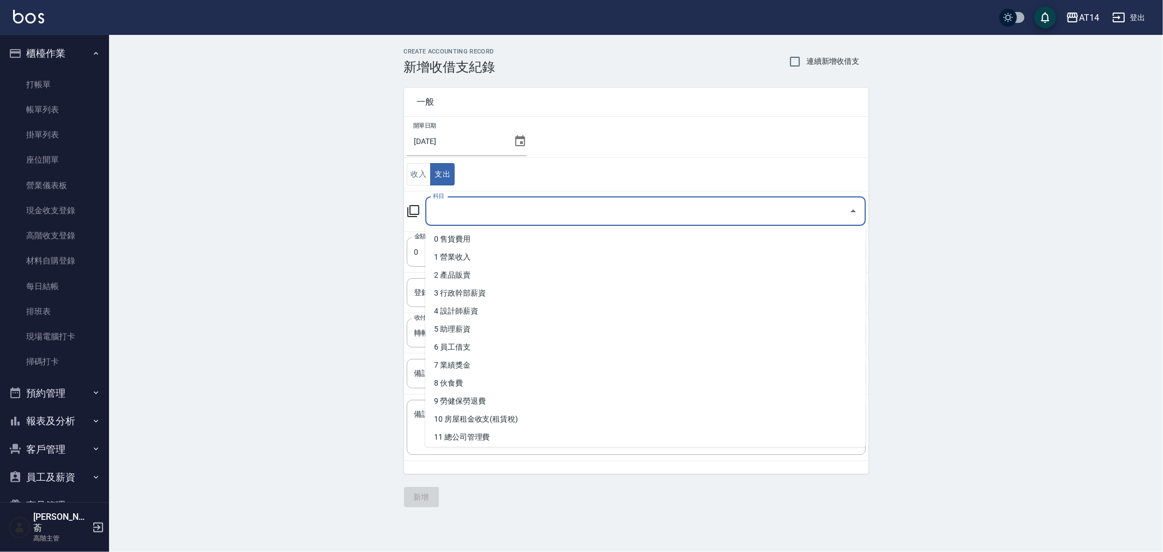
click at [466, 213] on input "科目" at bounding box center [637, 211] width 414 height 19
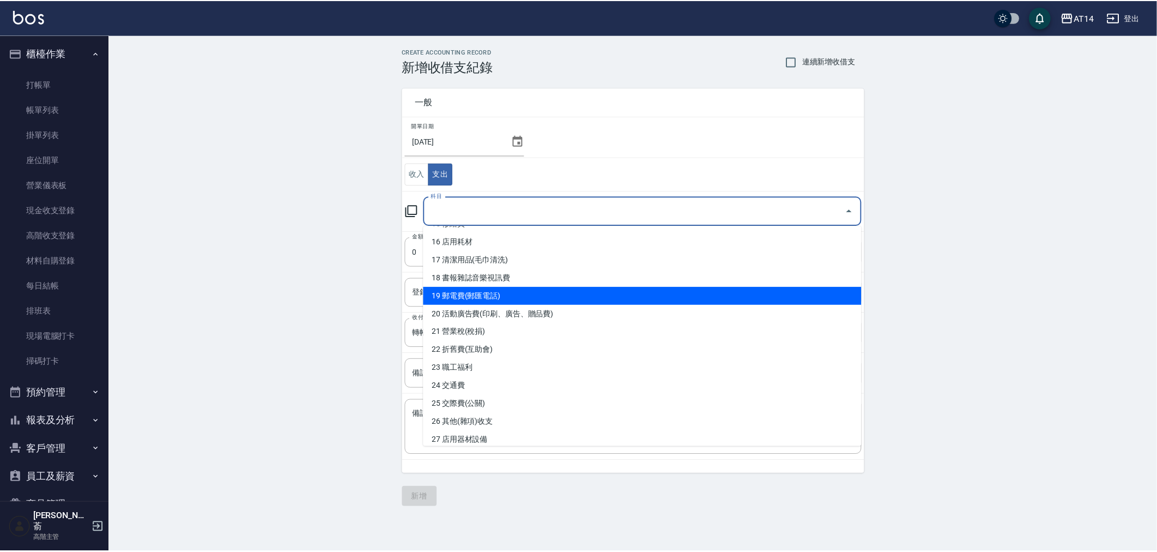
scroll to position [303, 0]
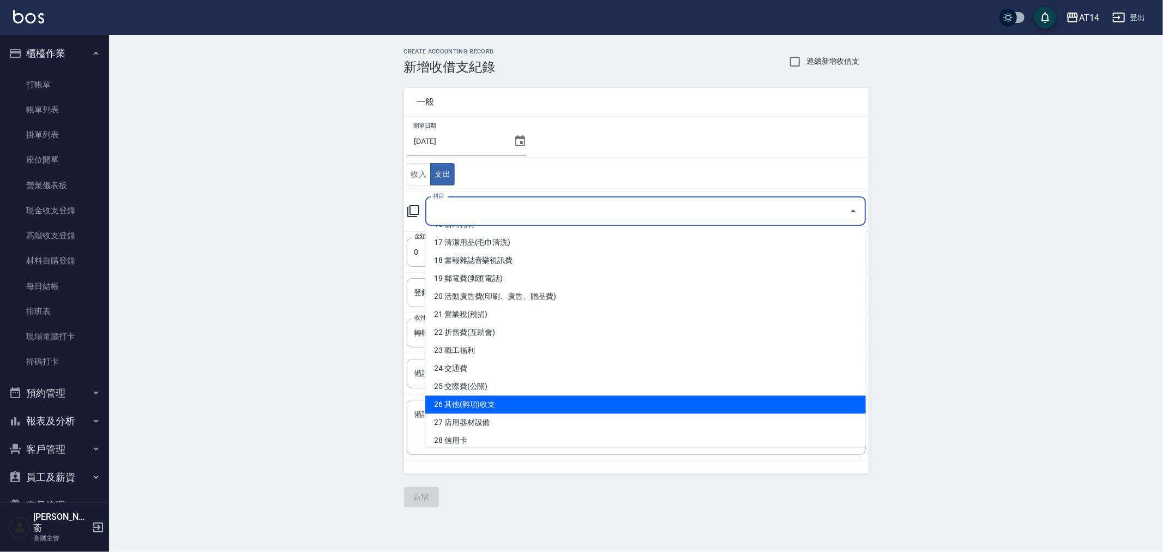
click at [514, 405] on li "26 其他(雜項)收支" at bounding box center [645, 404] width 440 height 18
type input "26 其他(雜項)收支"
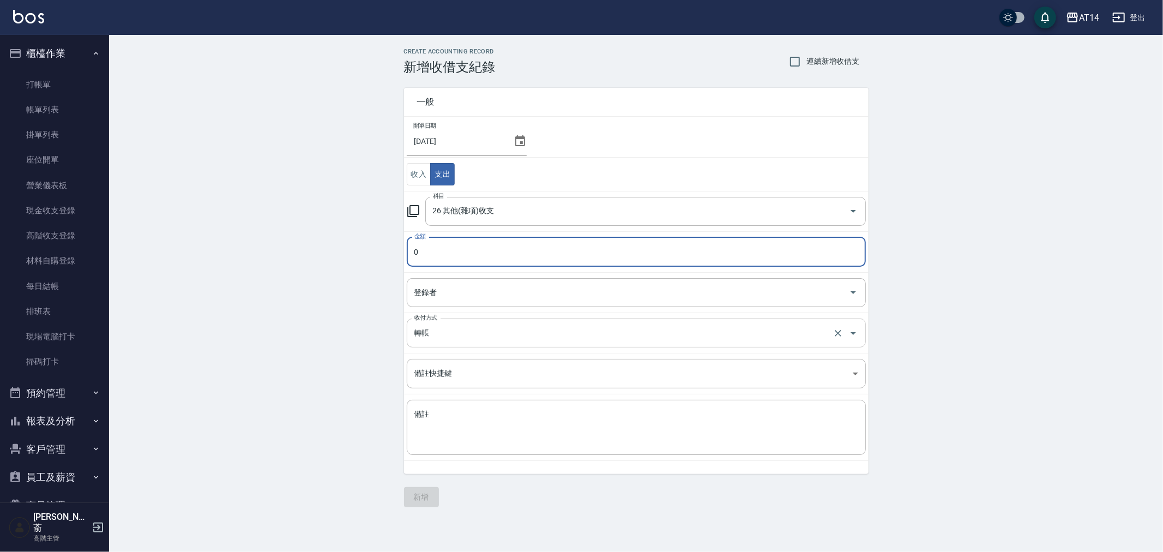
click at [449, 333] on input "轉帳" at bounding box center [621, 332] width 419 height 19
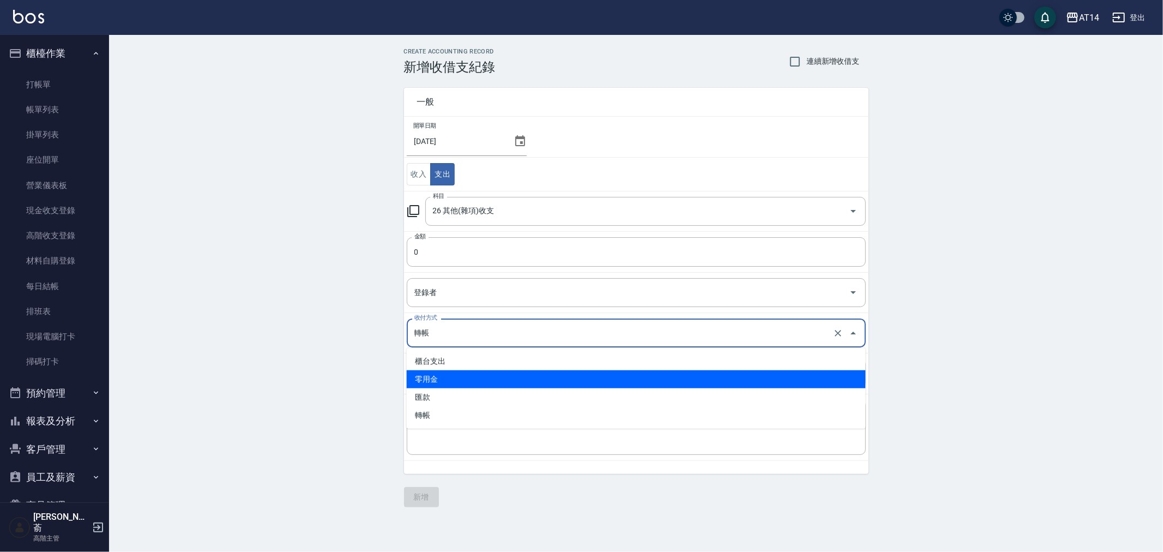
click at [452, 382] on li "零用金" at bounding box center [636, 379] width 459 height 18
type input "零用金"
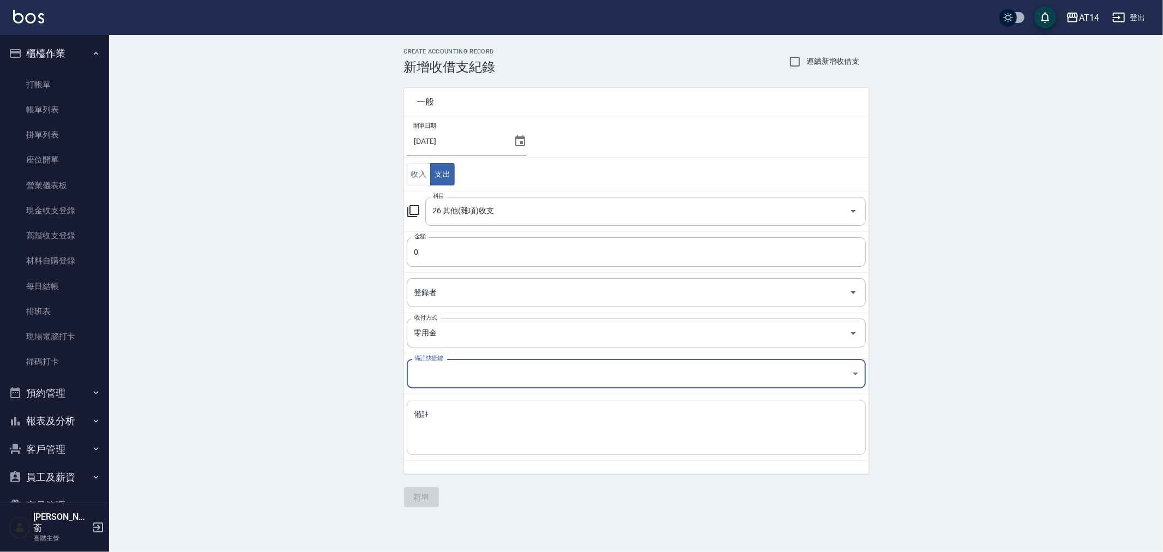
click at [443, 419] on textarea "備註" at bounding box center [636, 427] width 444 height 37
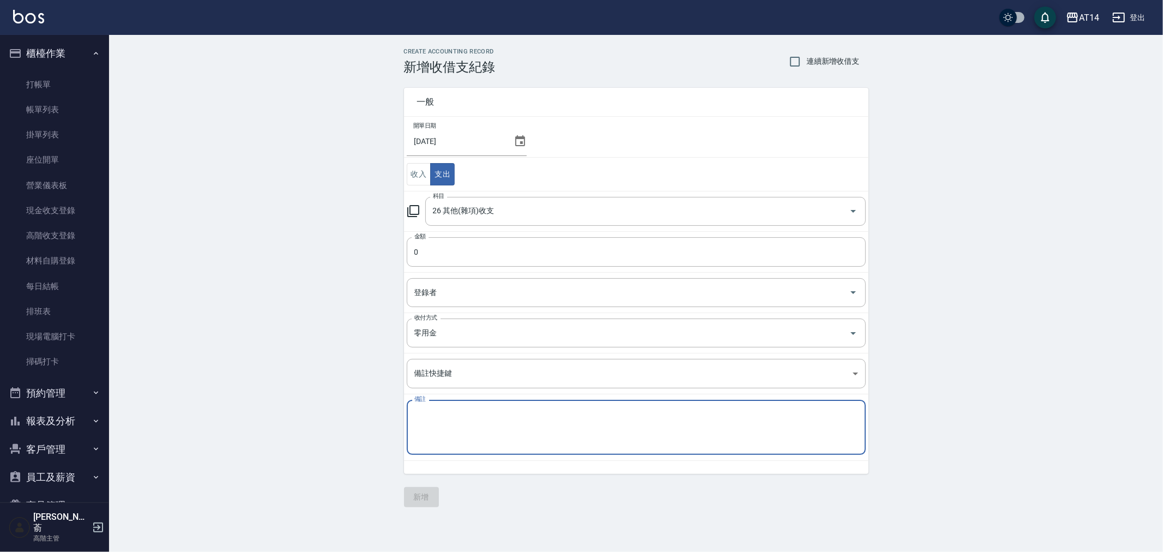
paste textarea "零用金"
type textarea "零用金 拜拜"
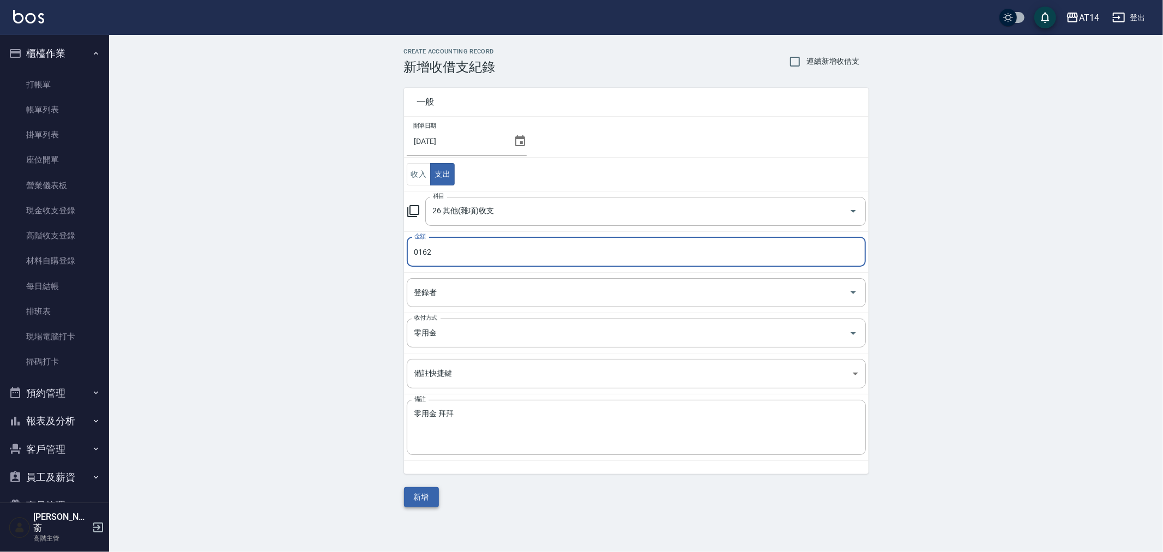
type input "0162"
click at [425, 496] on button "新增" at bounding box center [421, 497] width 35 height 20
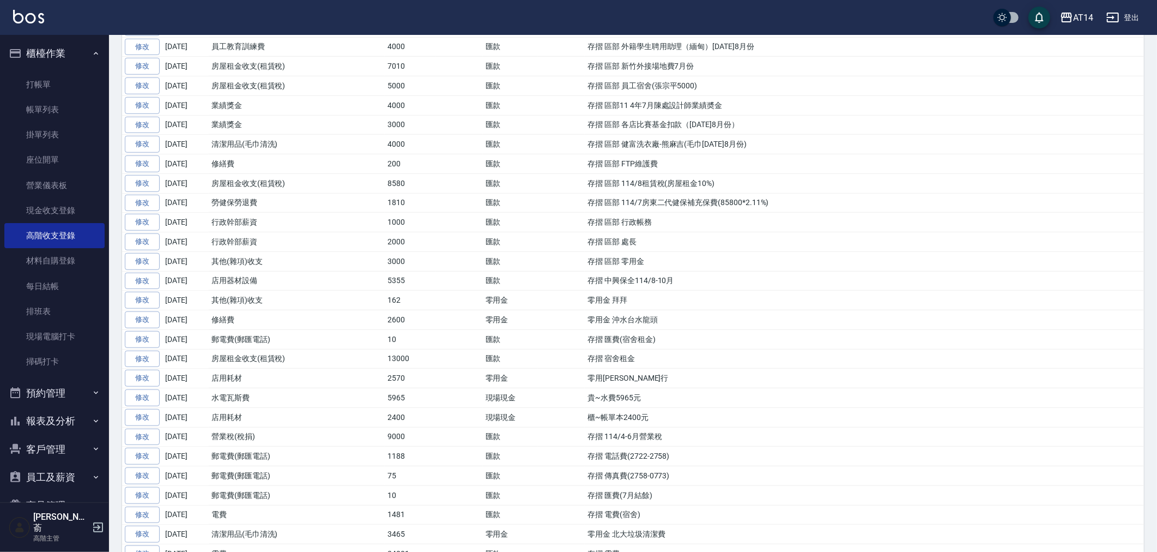
scroll to position [762, 0]
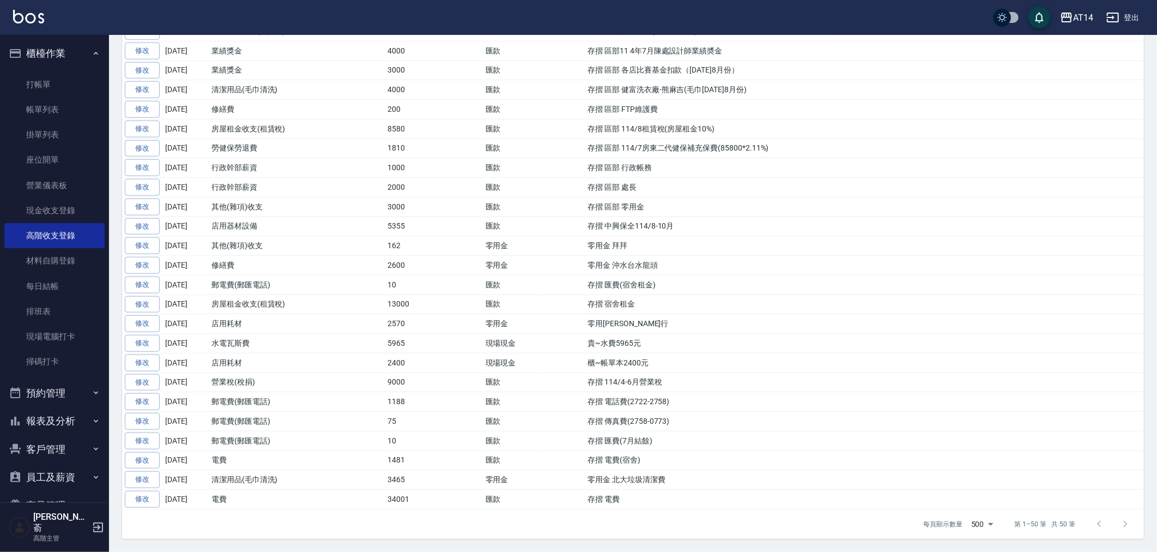
click at [860, 358] on td "櫃~帳單本2400元" at bounding box center [864, 363] width 559 height 20
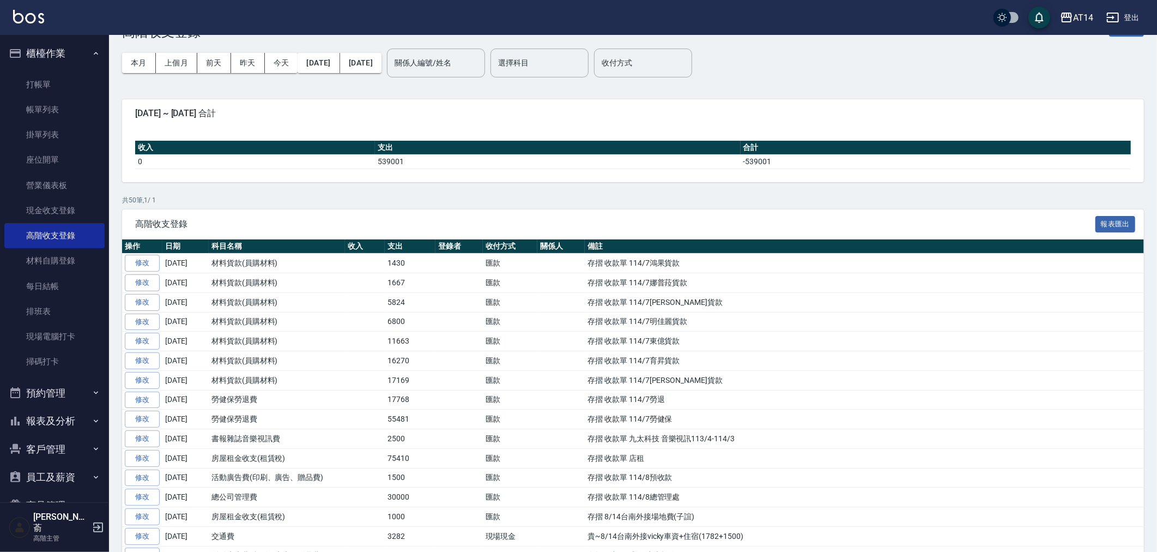
scroll to position [0, 0]
